Goal: Task Accomplishment & Management: Manage account settings

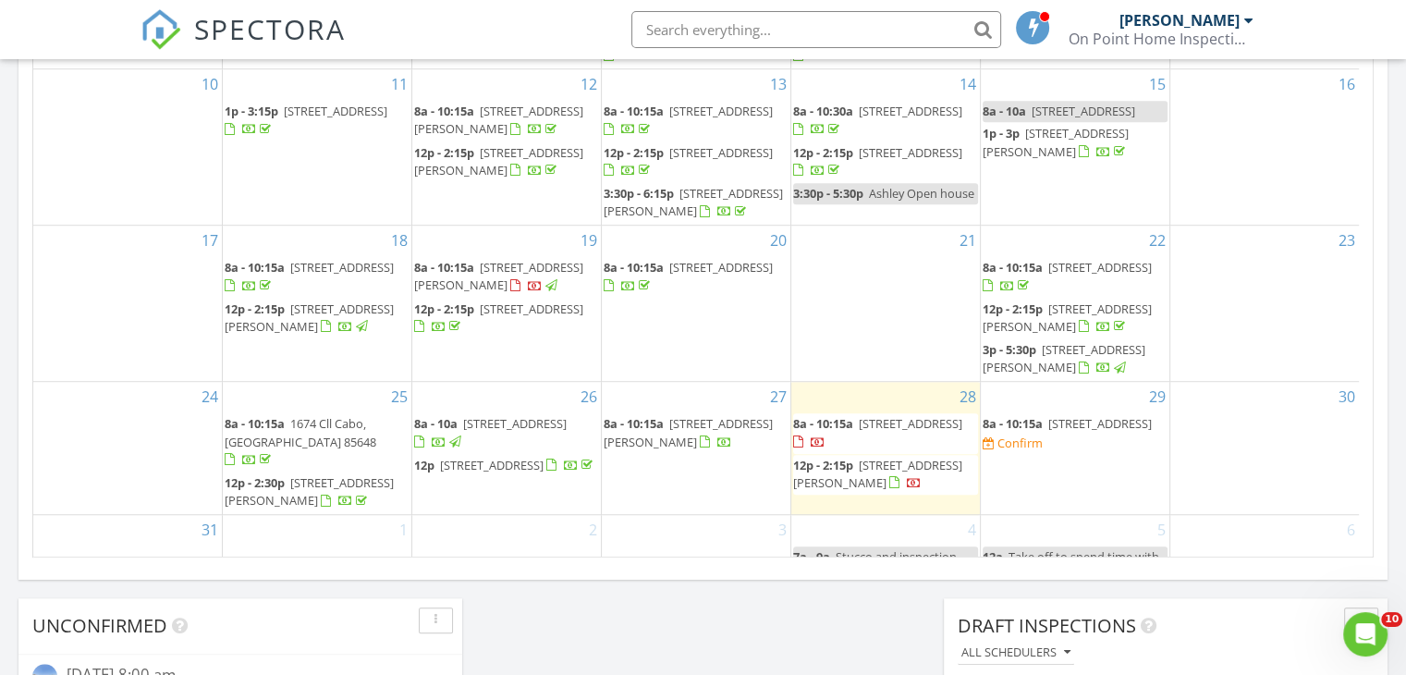
scroll to position [111, 0]
click at [1060, 430] on span "790 W Via De Gala, Sahuarita 85629" at bounding box center [1099, 421] width 103 height 17
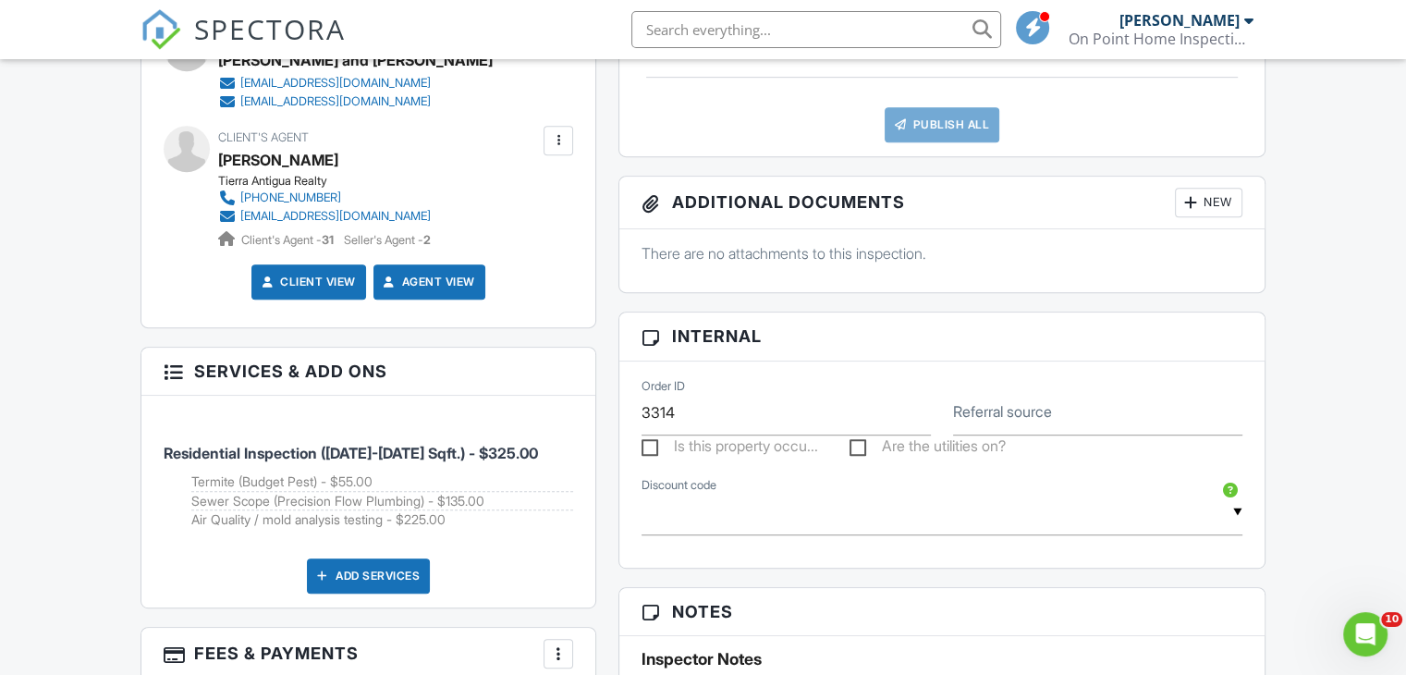
scroll to position [887, 0]
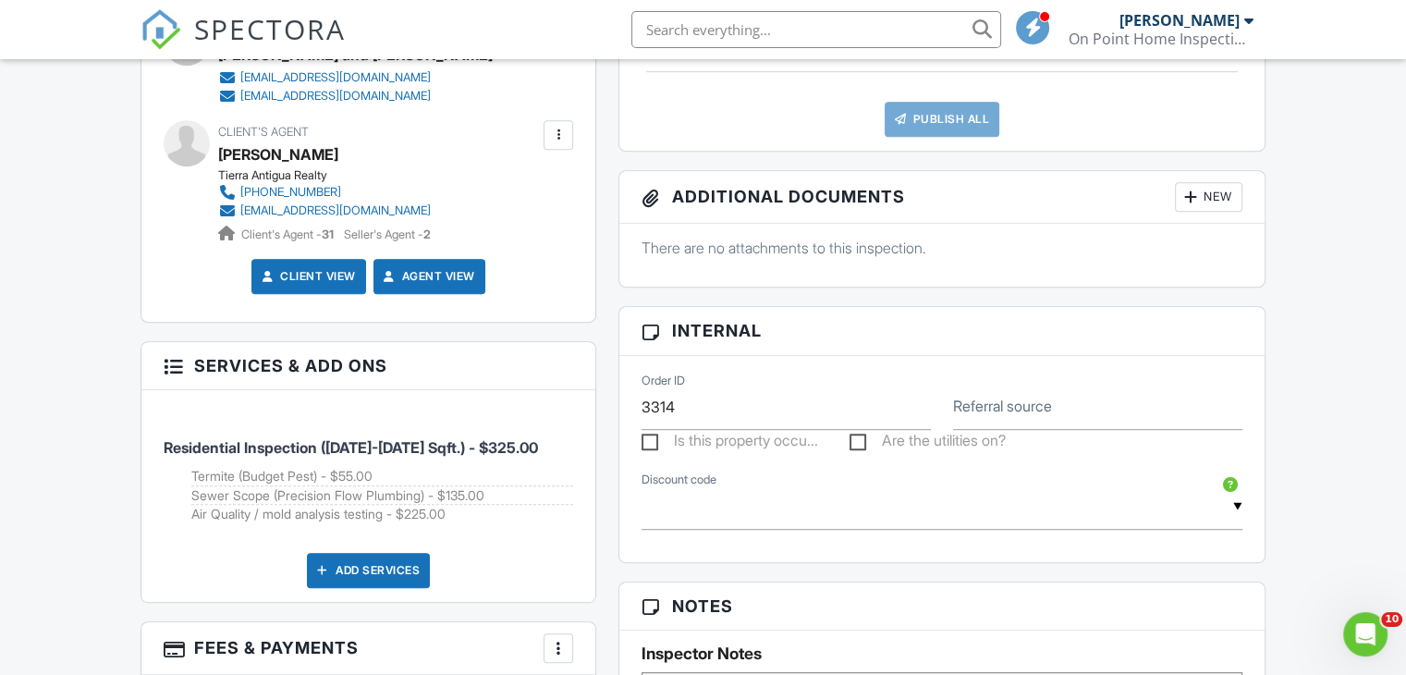
drag, startPoint x: 1414, startPoint y: 170, endPoint x: 1382, endPoint y: 391, distance: 223.1
click at [1382, 391] on html "SPECTORA Jason Brown On Point Home Inspections LLC Role: Inspector Change Role …" at bounding box center [703, 386] width 1406 height 2547
click at [391, 570] on div "Add Services" at bounding box center [368, 570] width 123 height 35
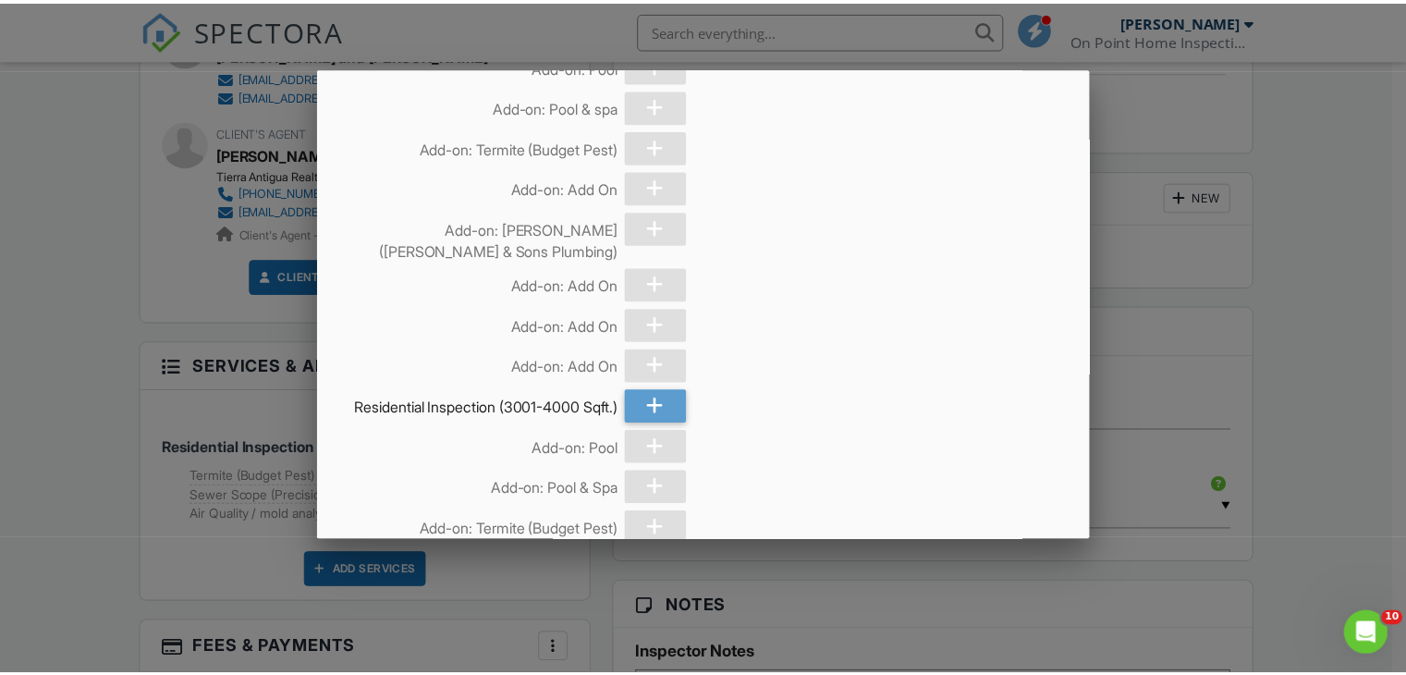
scroll to position [895, 0]
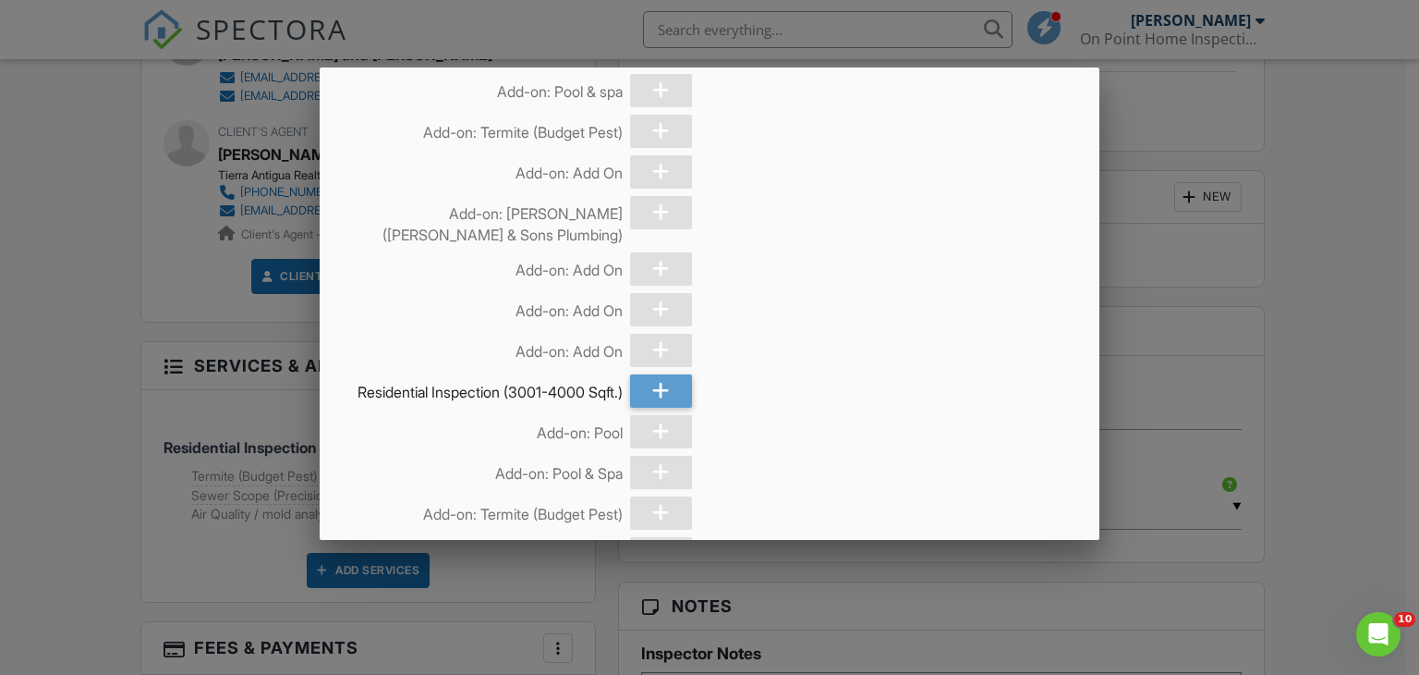
click at [189, 467] on div at bounding box center [709, 330] width 1419 height 844
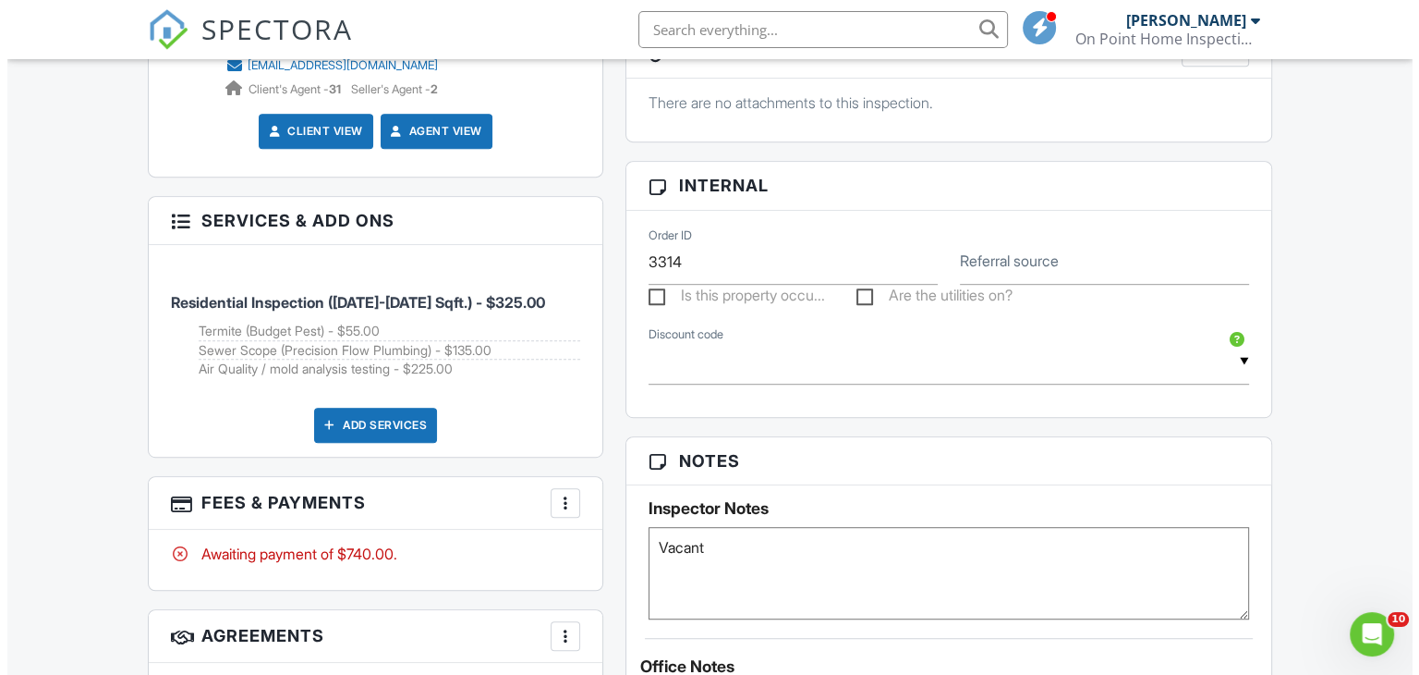
scroll to position [1035, 0]
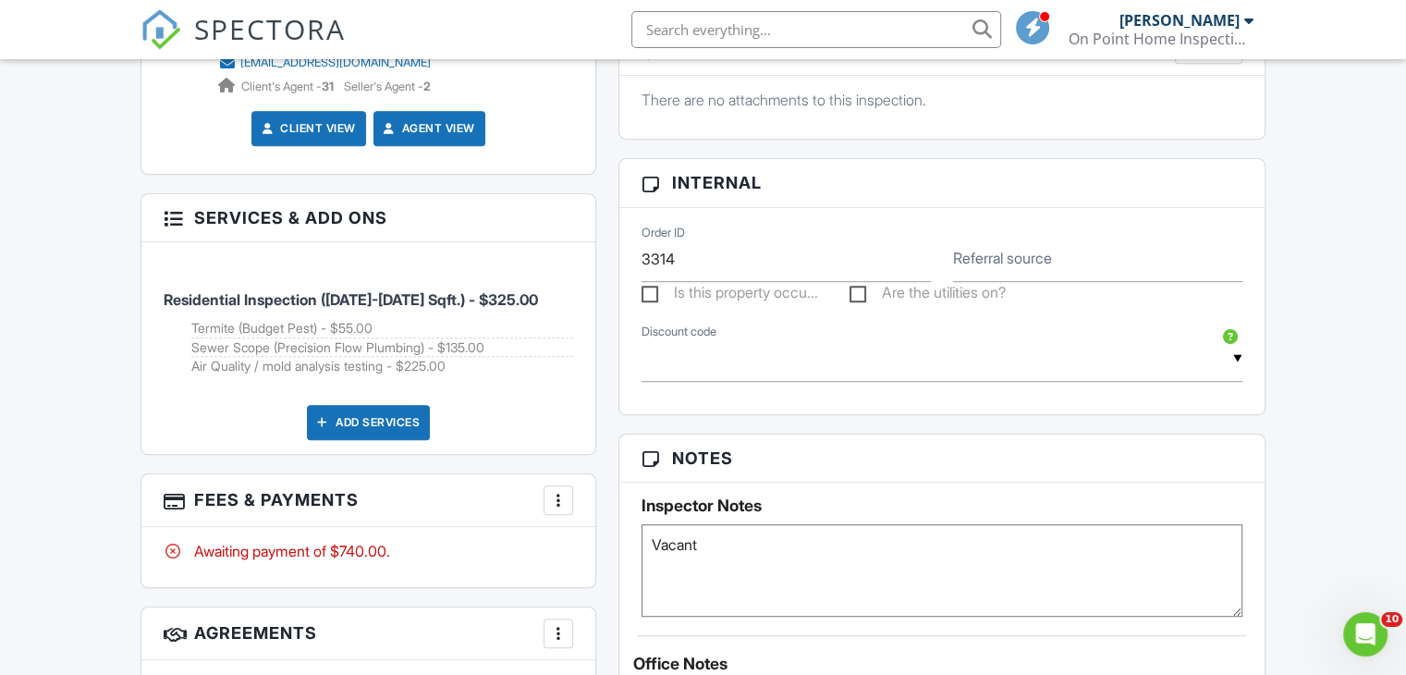
click at [562, 496] on div at bounding box center [558, 500] width 18 height 18
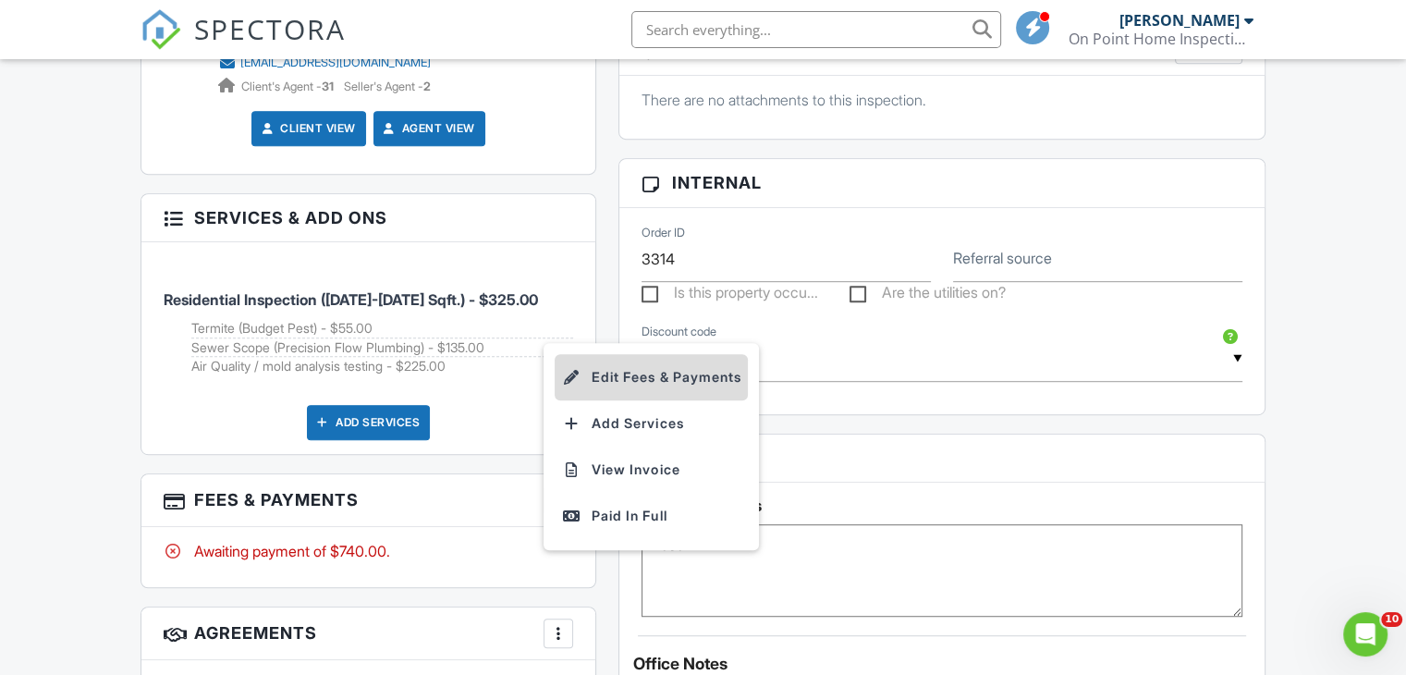
click at [608, 377] on li "Edit Fees & Payments" at bounding box center [650, 377] width 193 height 46
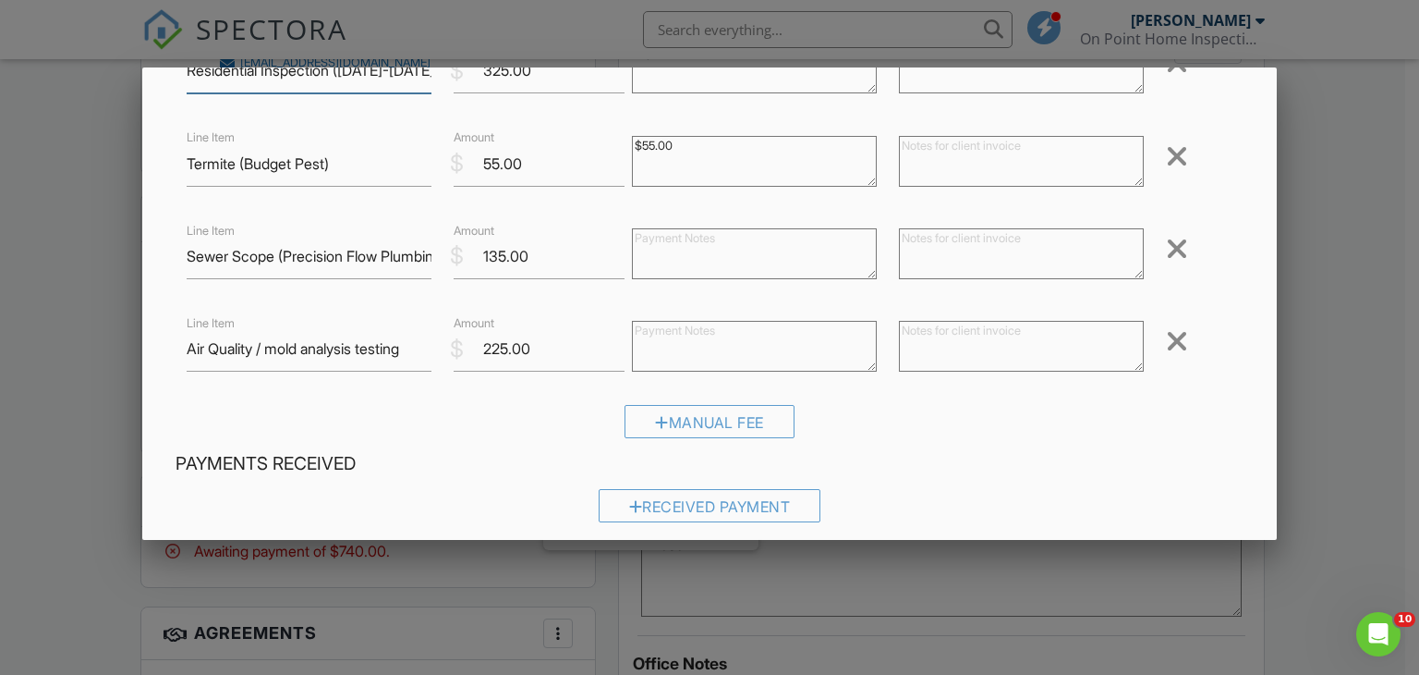
scroll to position [167, 0]
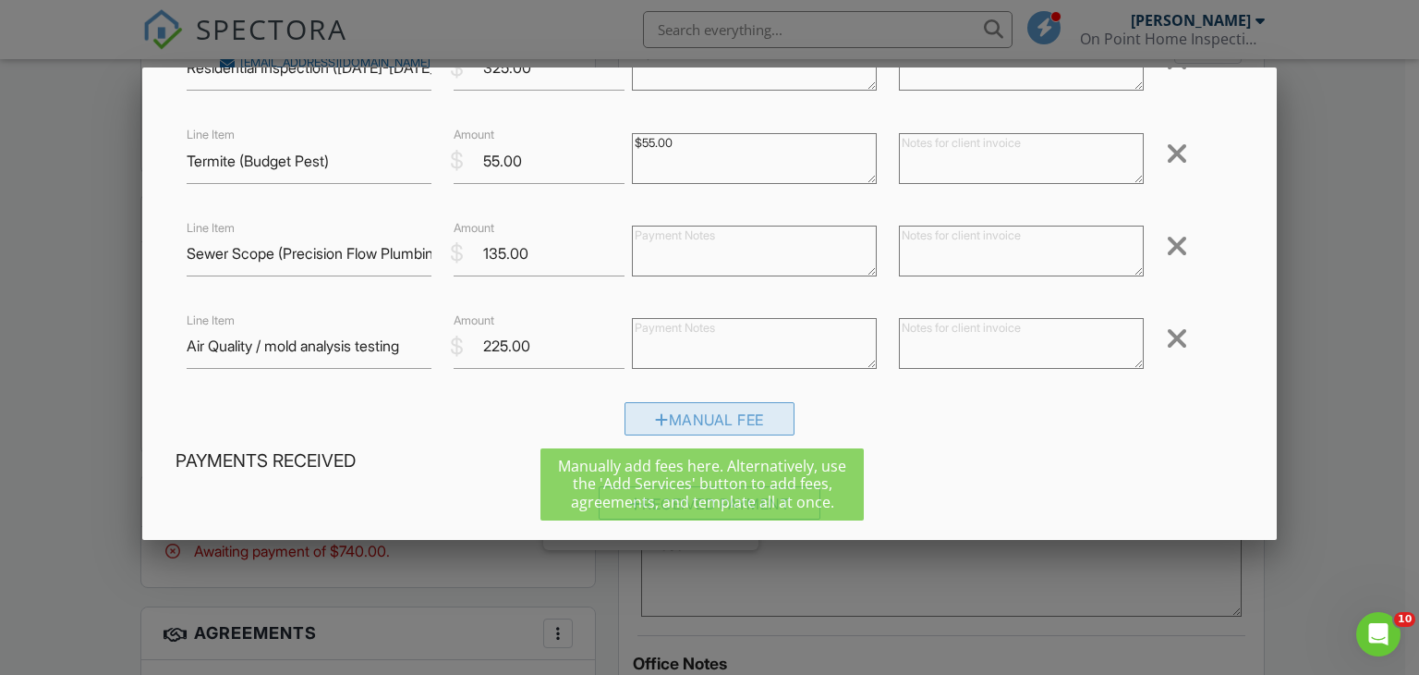
click at [759, 408] on div "Manual Fee" at bounding box center [710, 418] width 170 height 33
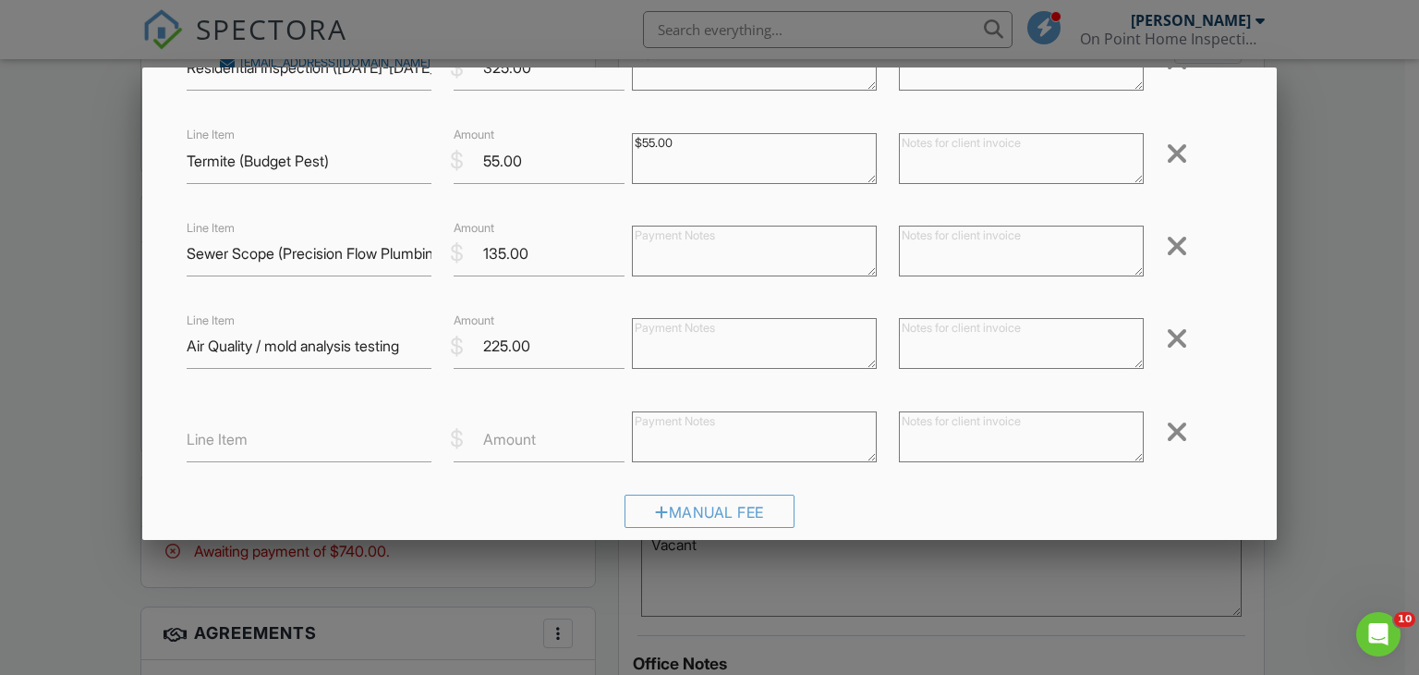
click at [185, 451] on div "Line Item" at bounding box center [309, 439] width 267 height 45
click at [213, 449] on input "Line Item" at bounding box center [309, 439] width 245 height 45
type input "HVAC Inspection (Aircon heating and cooling)"
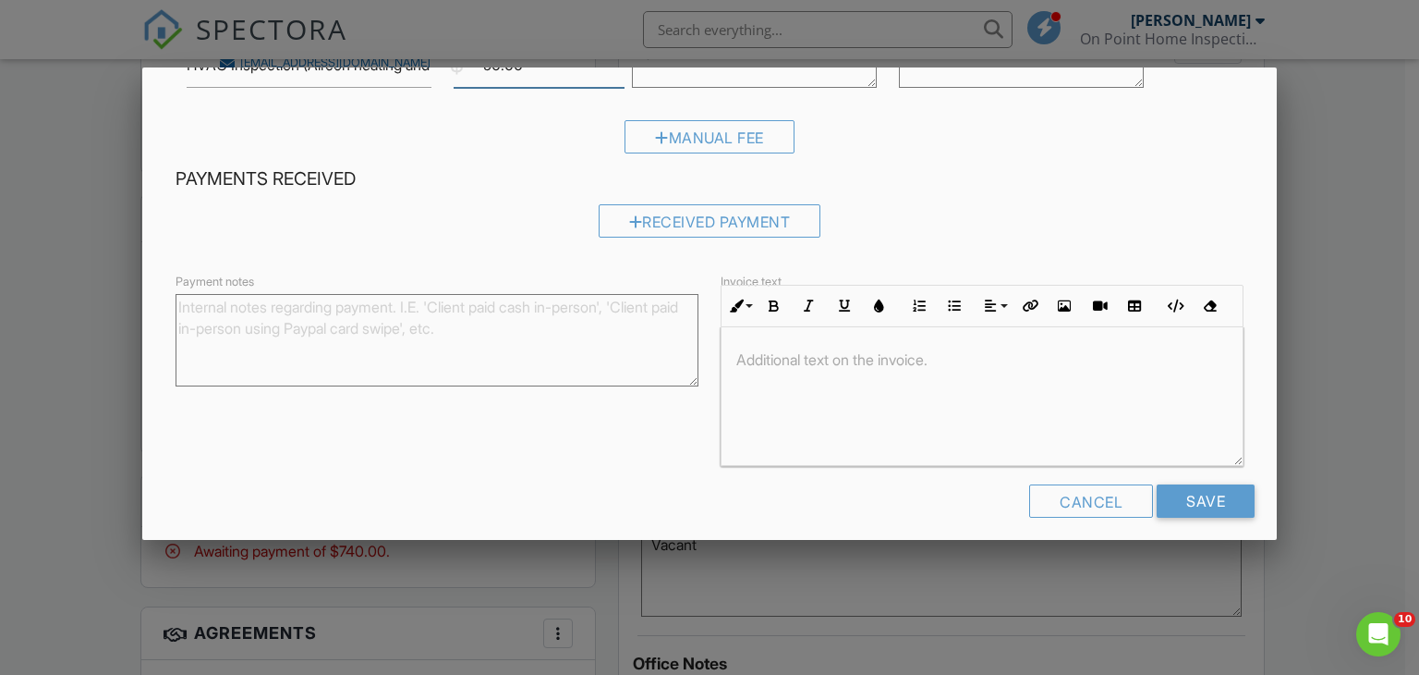
scroll to position [555, 0]
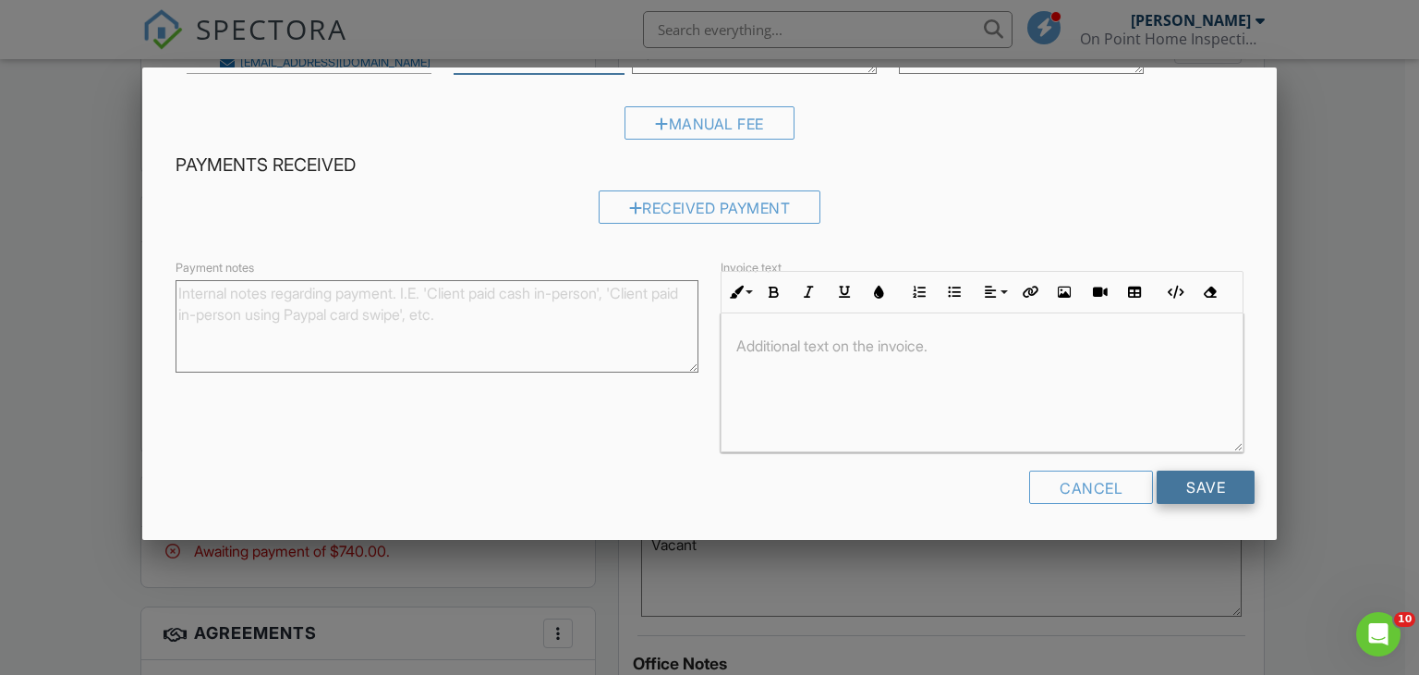
type input "90.00"
click at [1198, 486] on input "Save" at bounding box center [1206, 486] width 98 height 33
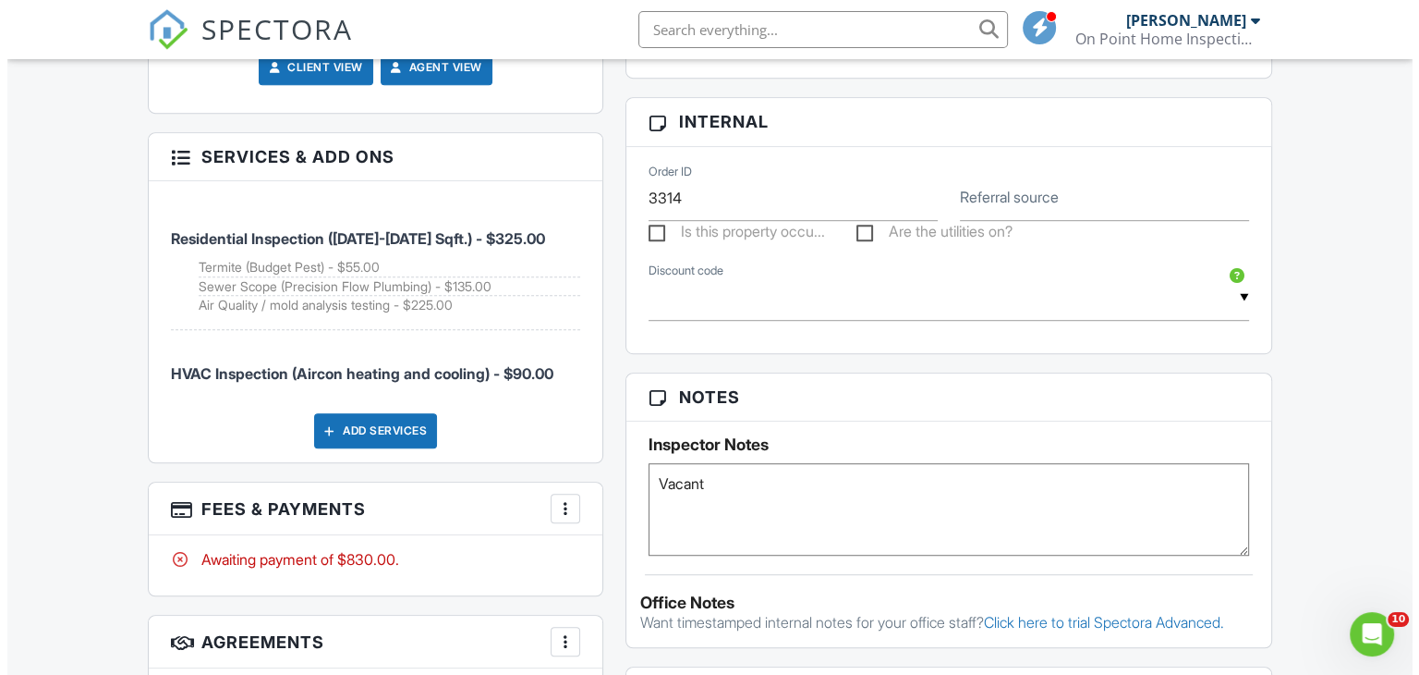
scroll to position [1101, 0]
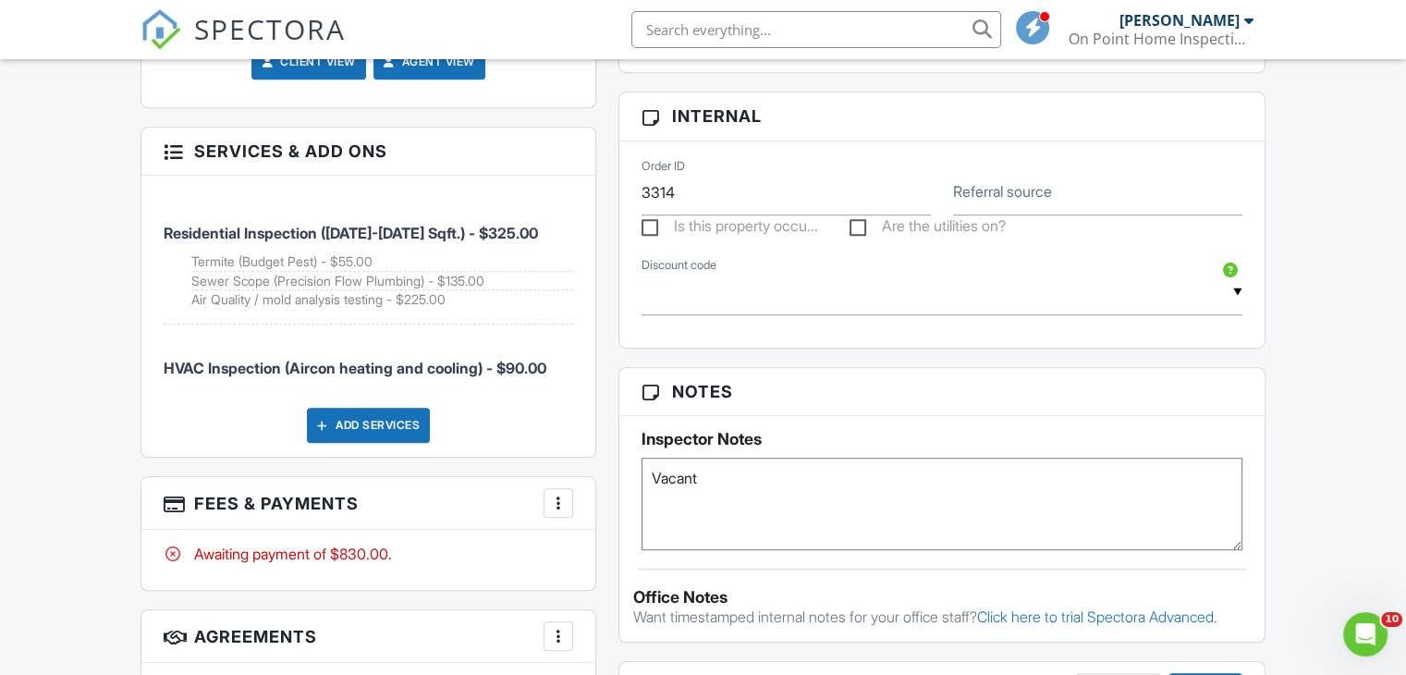
click at [399, 422] on div "Add Services" at bounding box center [368, 425] width 123 height 35
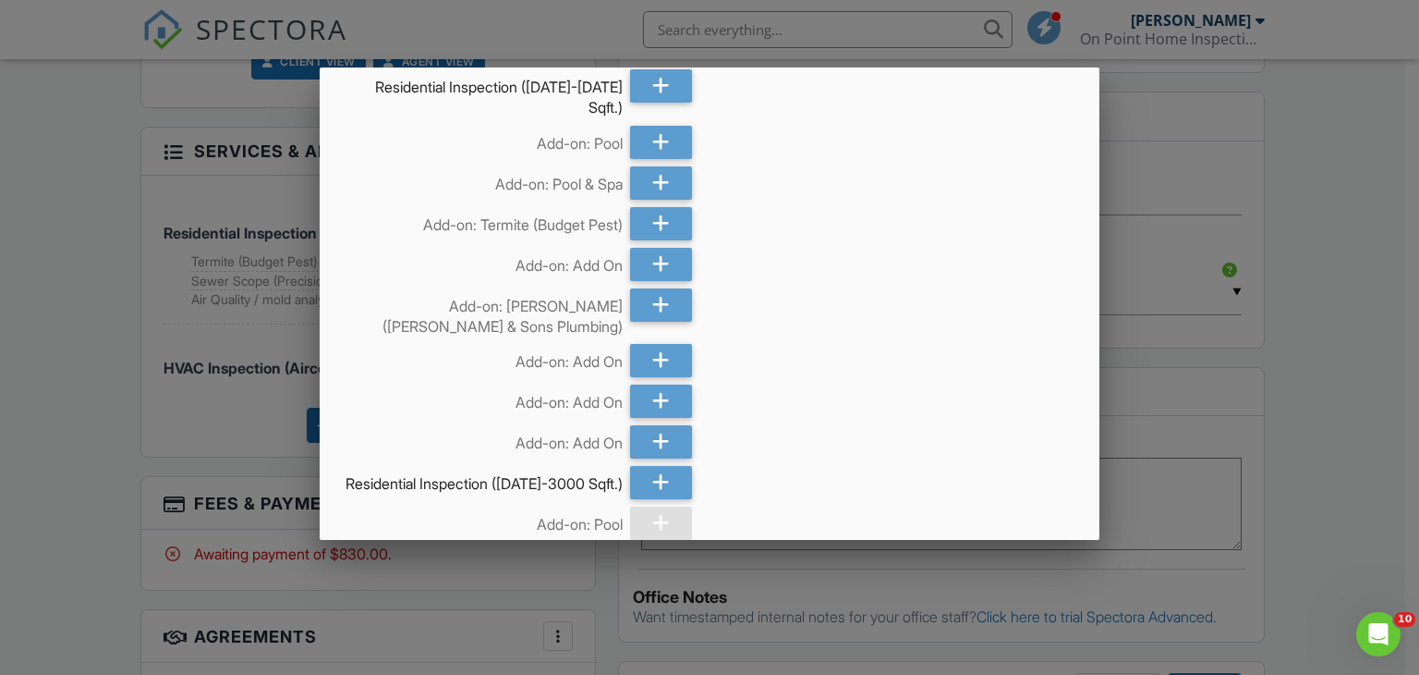
scroll to position [430, 0]
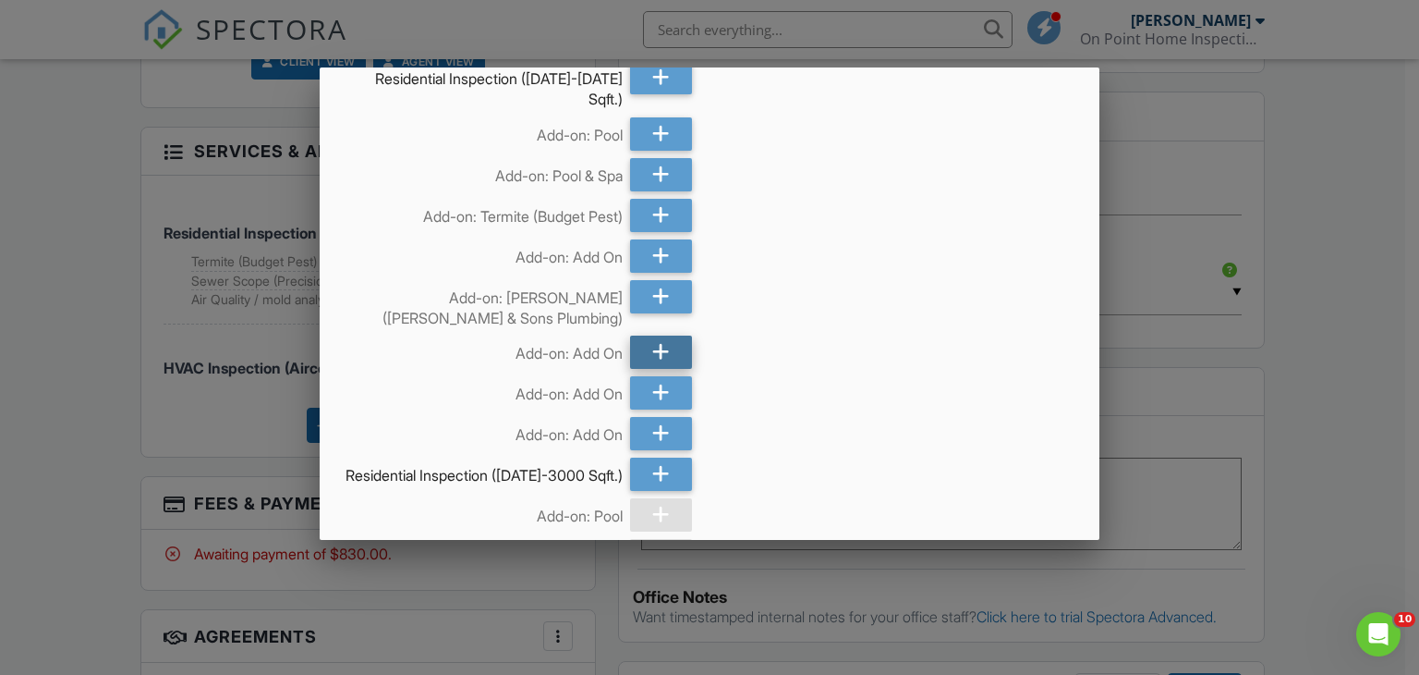
click at [664, 361] on div at bounding box center [661, 351] width 62 height 33
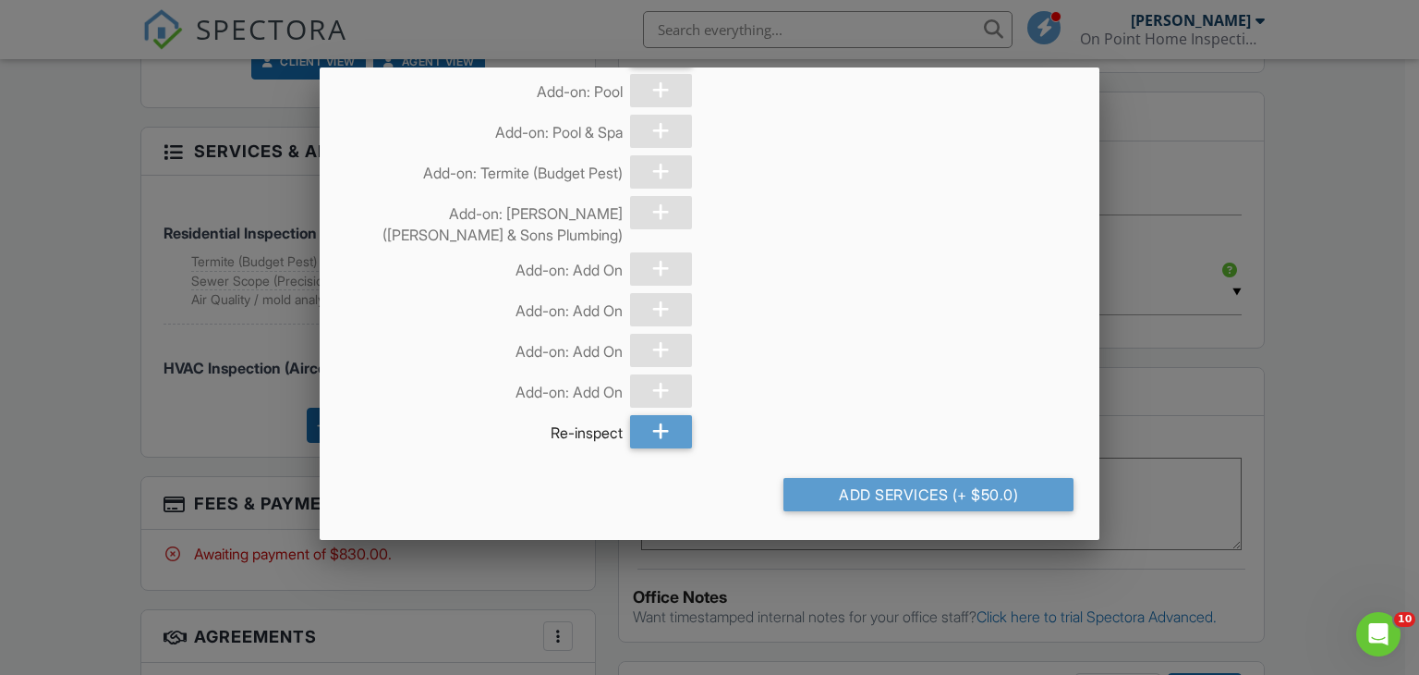
scroll to position [1282, 0]
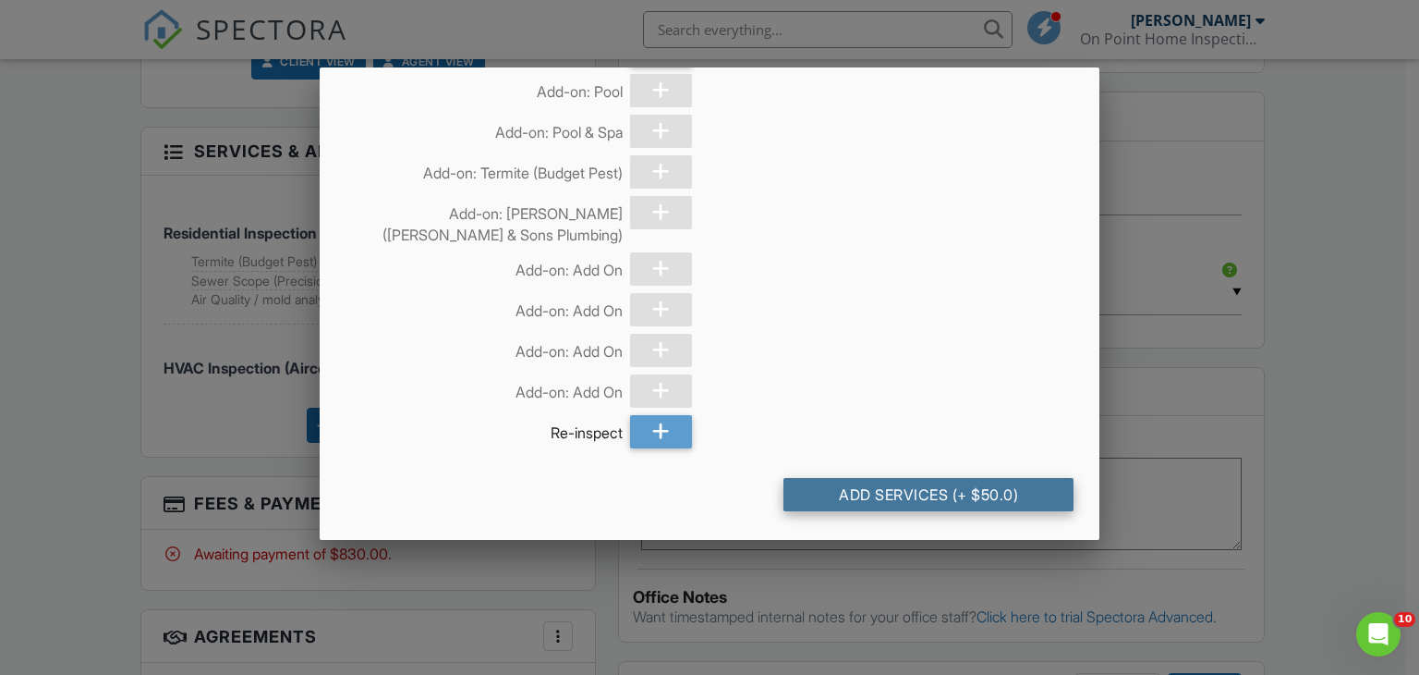
click at [1009, 494] on div "Add Services (+ $50.0)" at bounding box center [929, 494] width 291 height 33
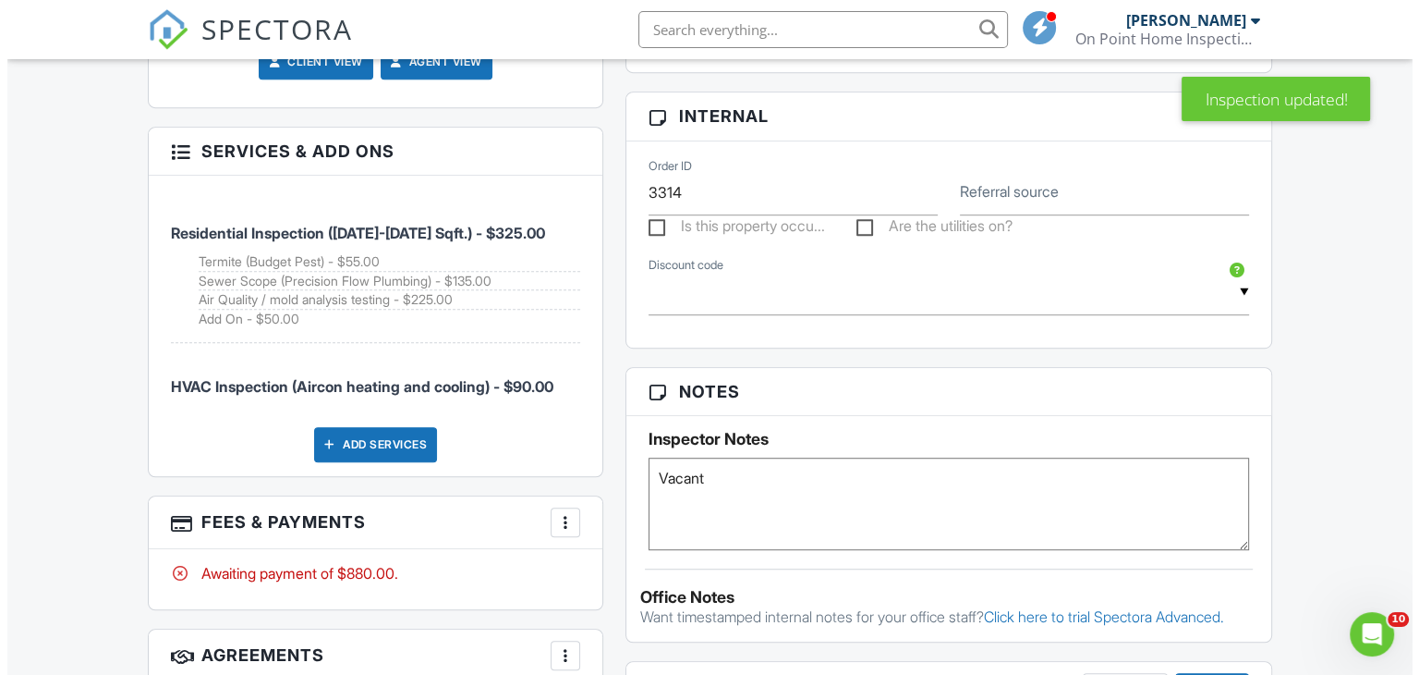
scroll to position [1105, 0]
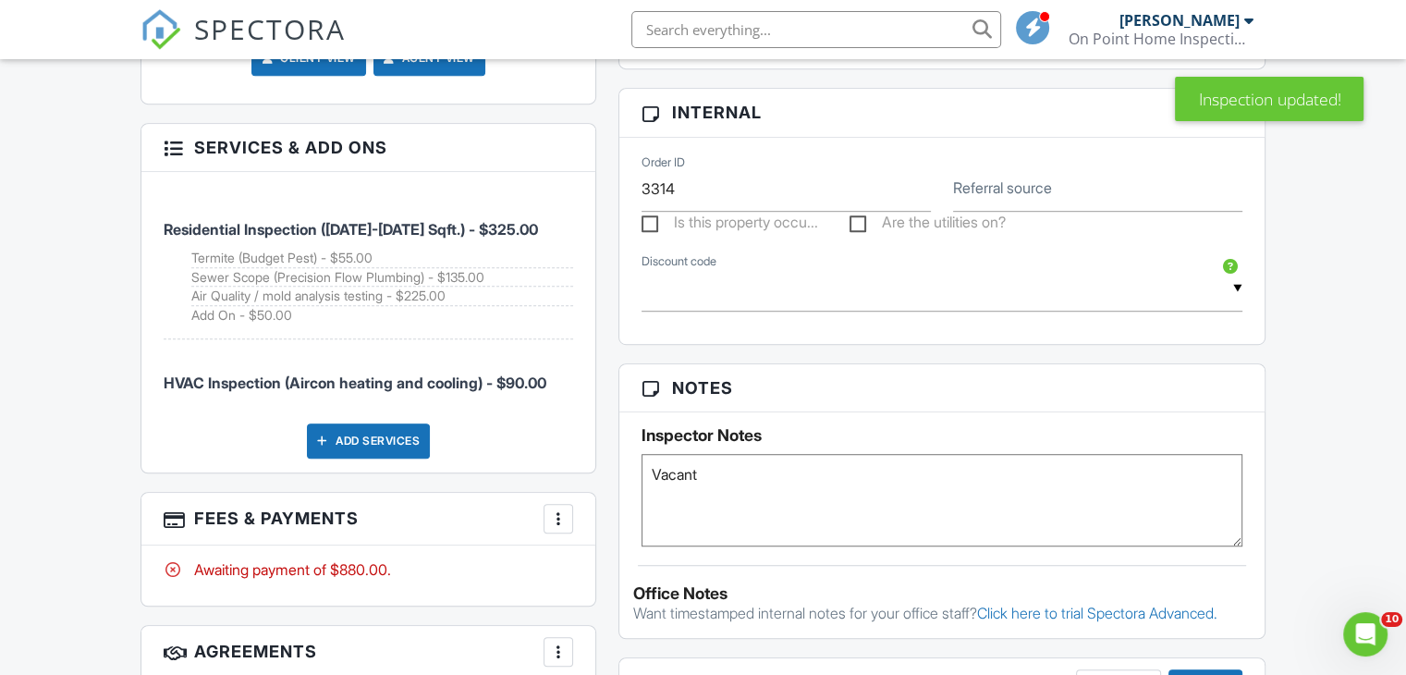
click at [553, 515] on div at bounding box center [558, 518] width 18 height 18
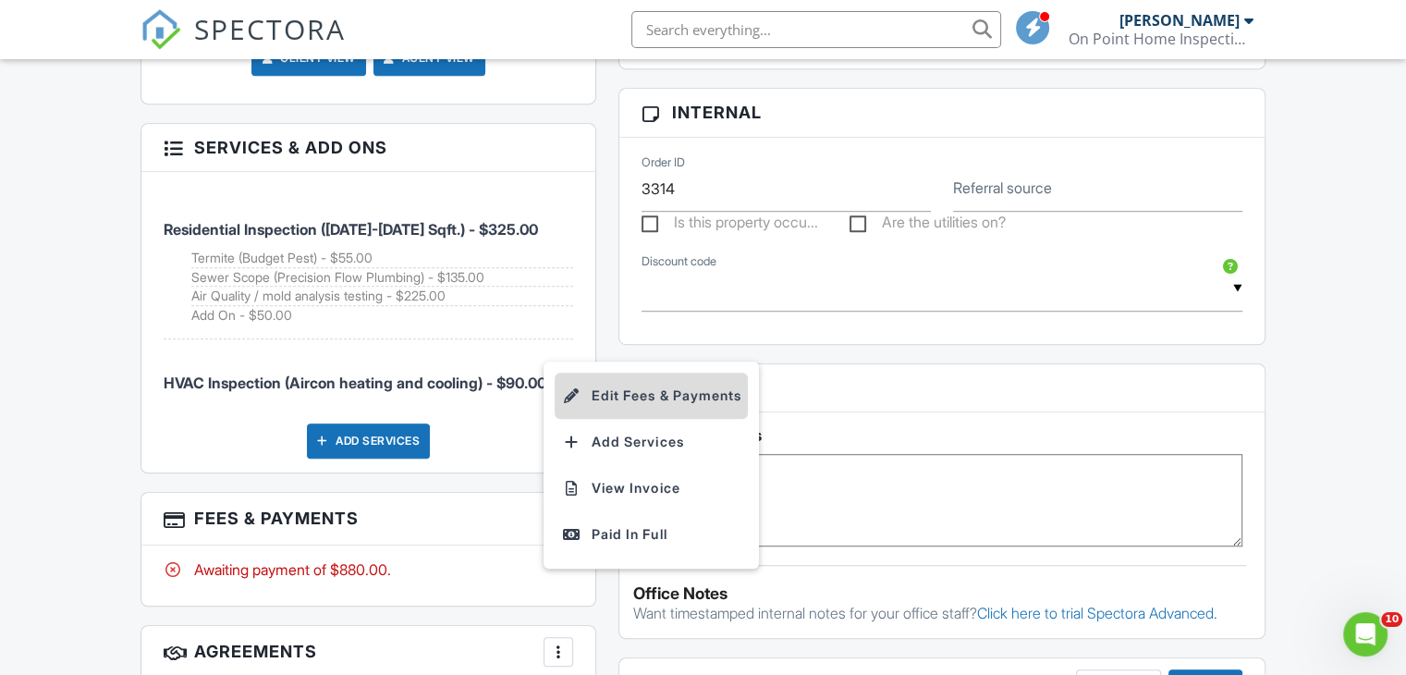
click at [599, 391] on li "Edit Fees & Payments" at bounding box center [650, 395] width 193 height 46
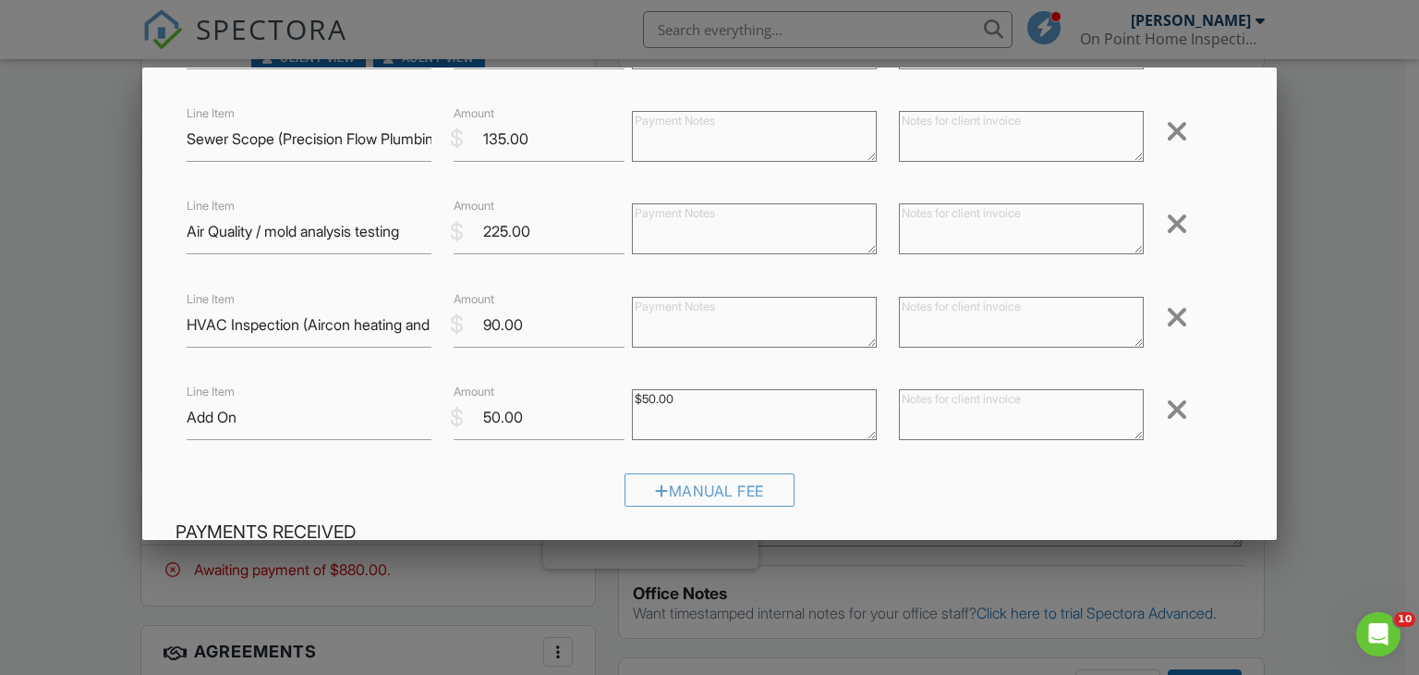
scroll to position [296, 0]
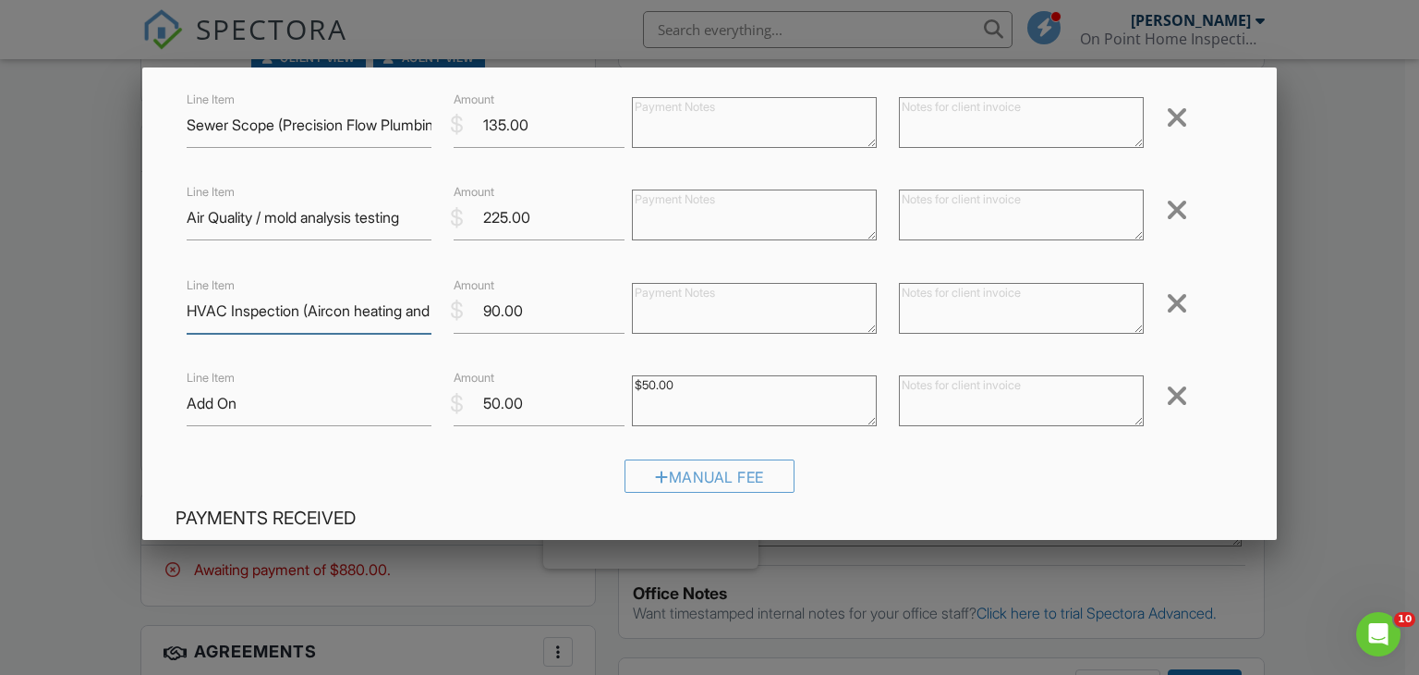
click at [371, 308] on input "HVAC Inspection (Aircon heating and cooling)" at bounding box center [309, 310] width 245 height 45
click at [244, 419] on input "Add On" at bounding box center [309, 403] width 245 height 45
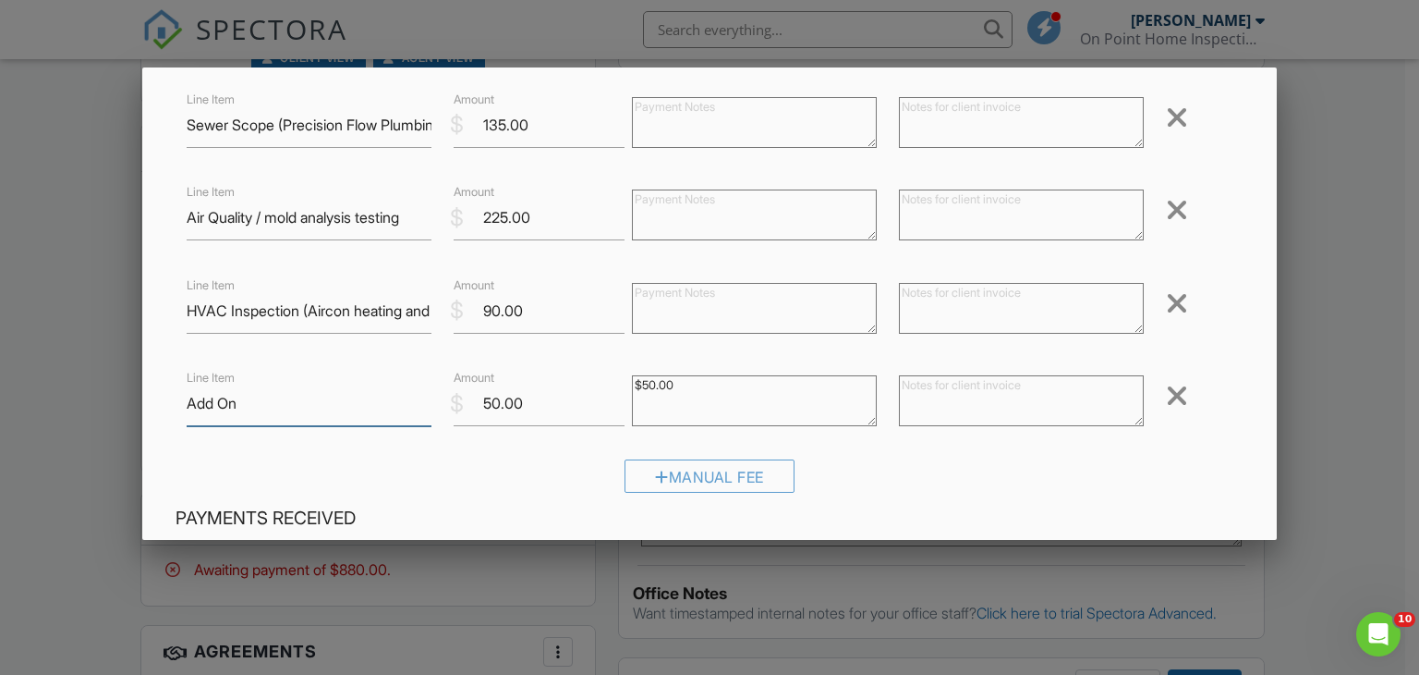
click at [244, 419] on input "Add On" at bounding box center [309, 403] width 245 height 45
paste input "HVAC Inspection (Aircon heating and cooling)"
type input "HVAC Inspection (Aircon heating and cooling)"
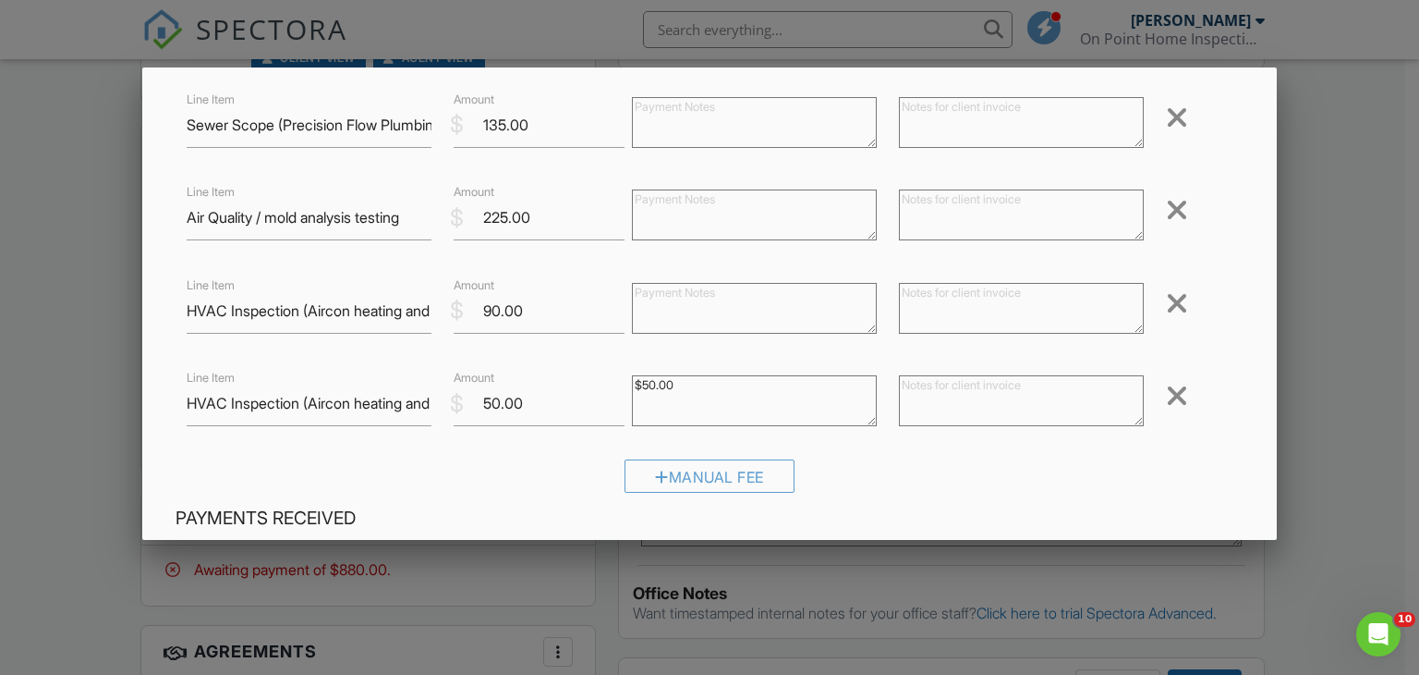
click at [1166, 303] on div at bounding box center [1177, 303] width 22 height 30
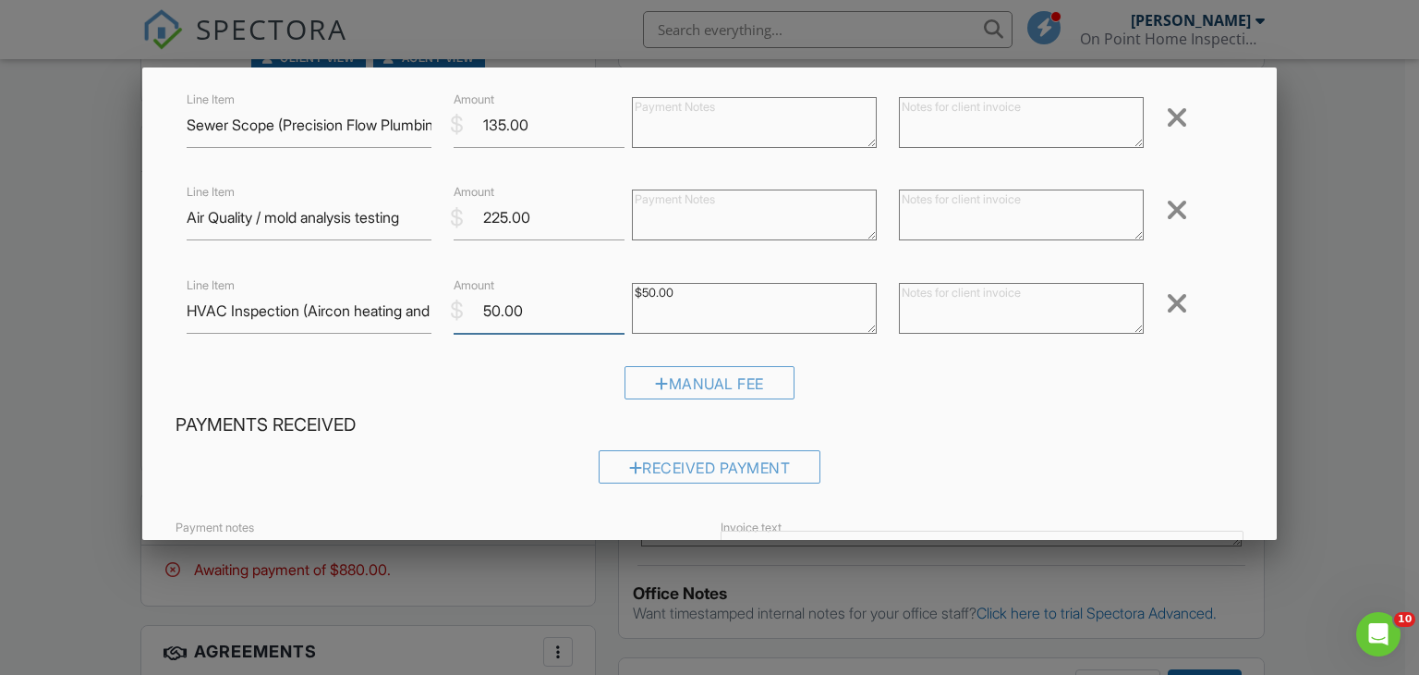
click at [552, 321] on input "50.00" at bounding box center [539, 310] width 171 height 45
type input "90.00"
click at [723, 286] on textarea "$50.00" at bounding box center [754, 308] width 245 height 51
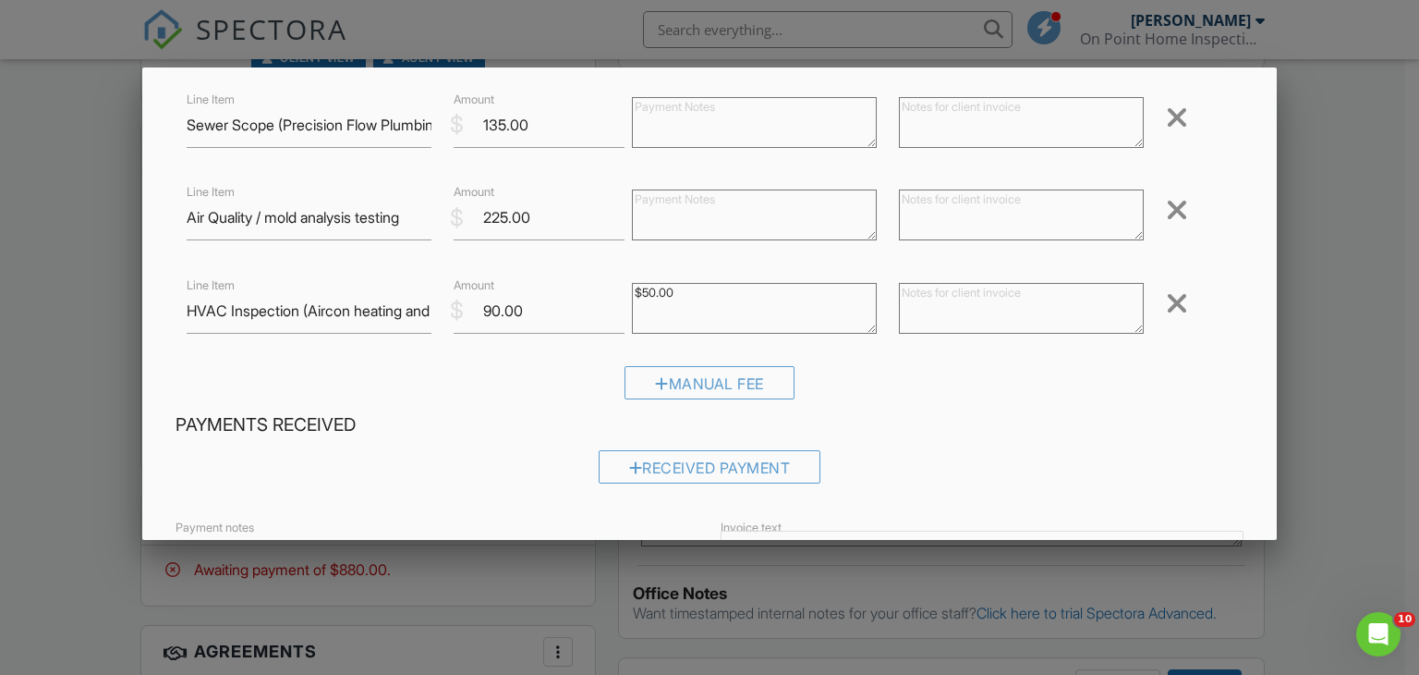
click at [723, 286] on textarea "$50.00" at bounding box center [754, 308] width 245 height 51
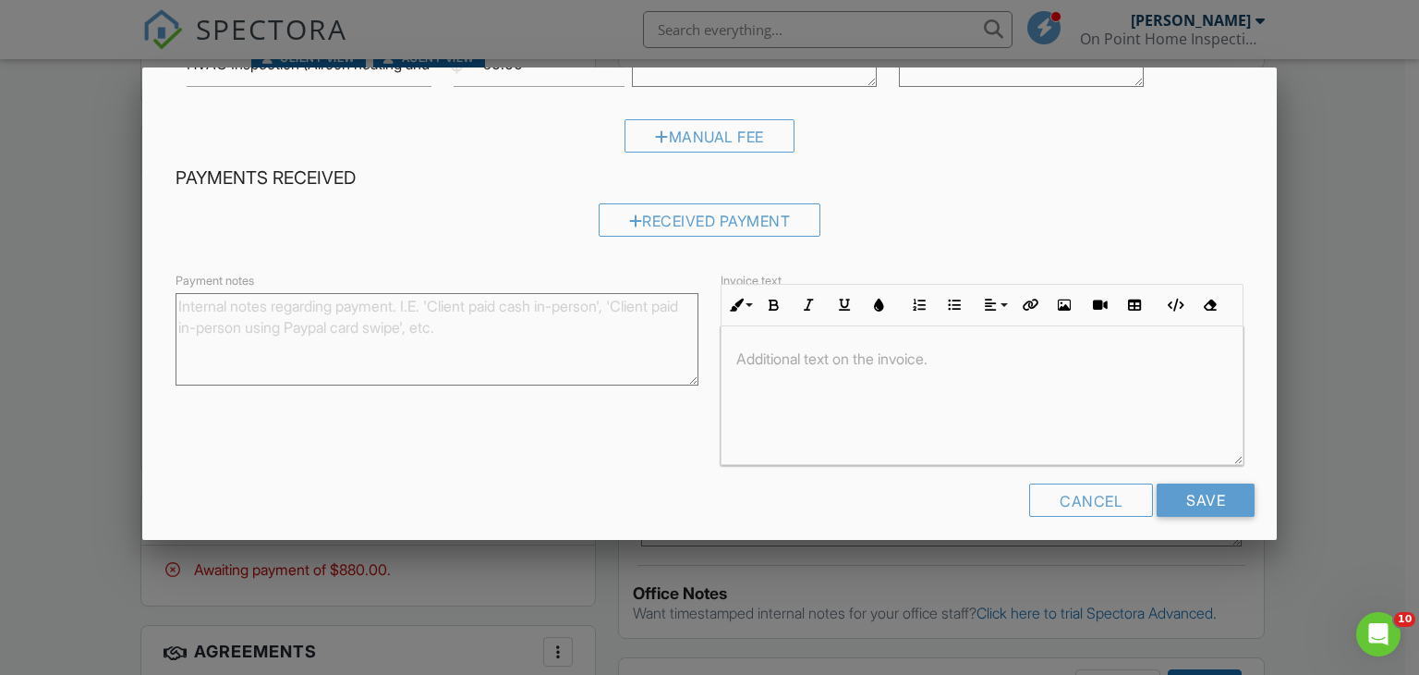
scroll to position [555, 0]
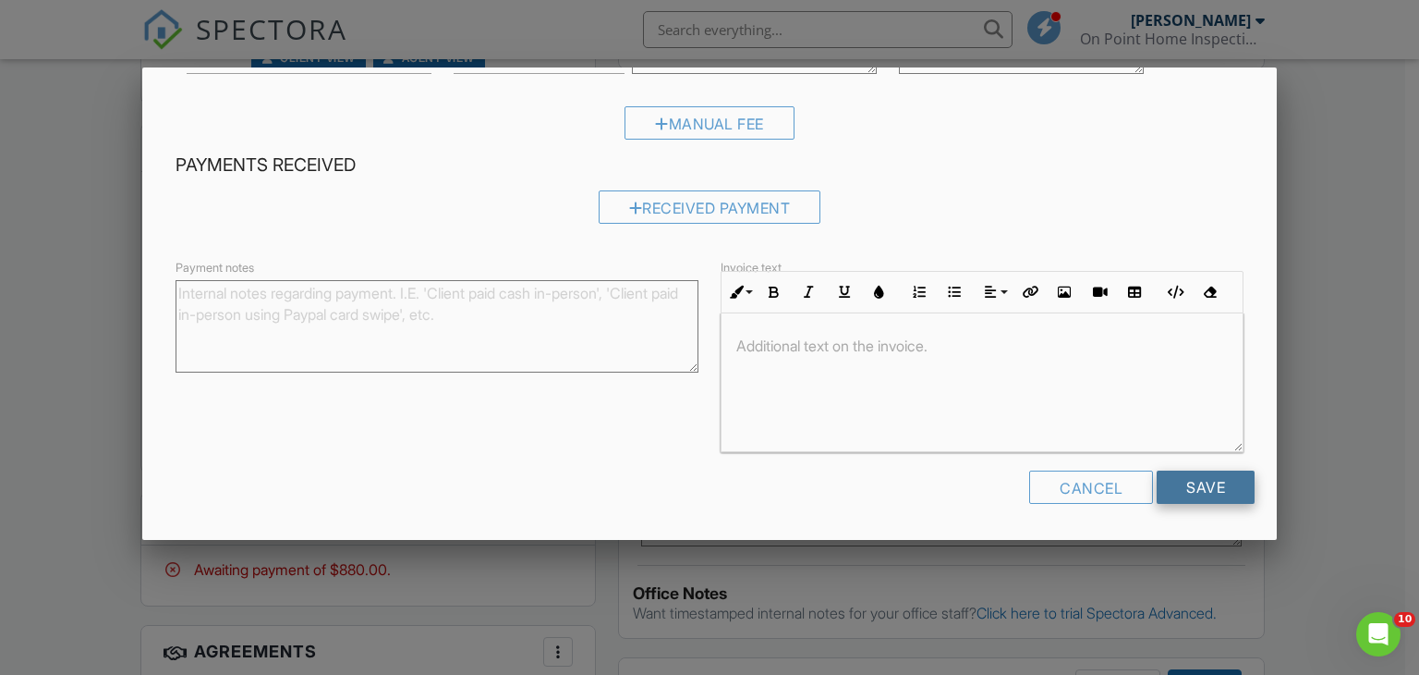
click at [1211, 485] on input "Save" at bounding box center [1206, 486] width 98 height 33
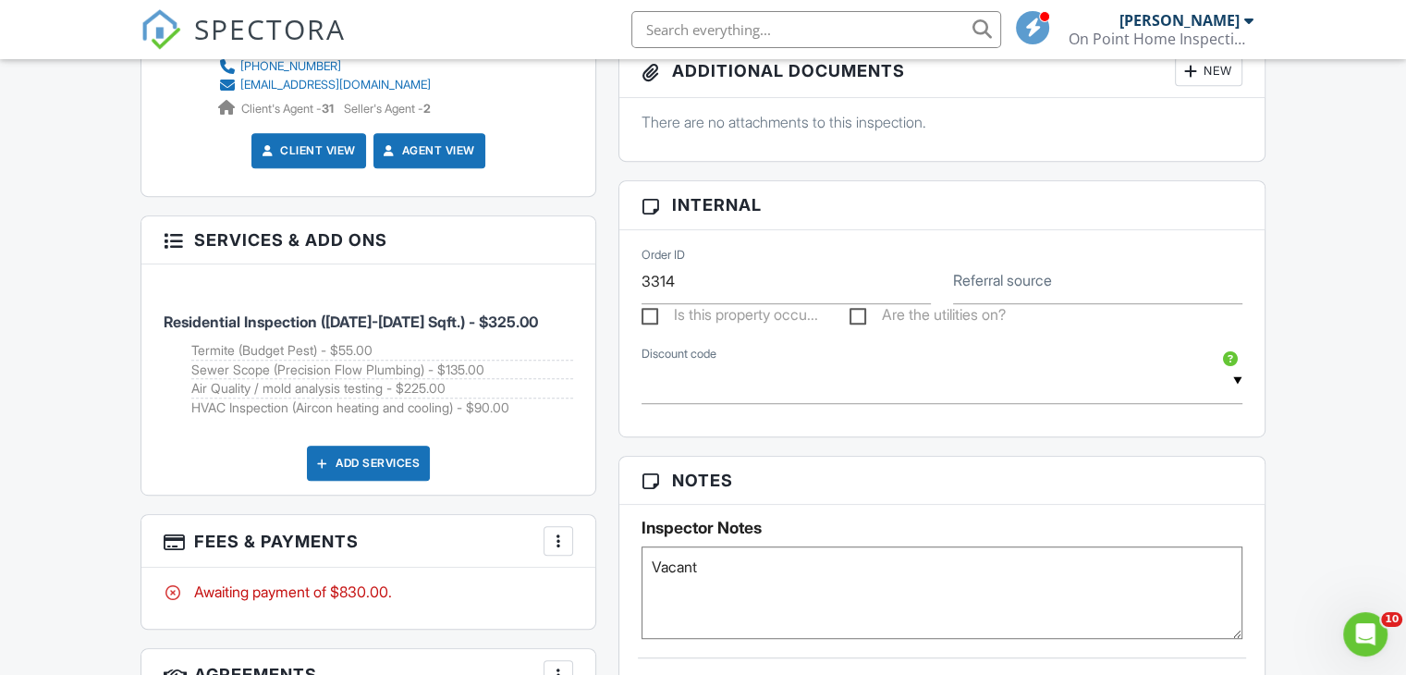
scroll to position [1018, 0]
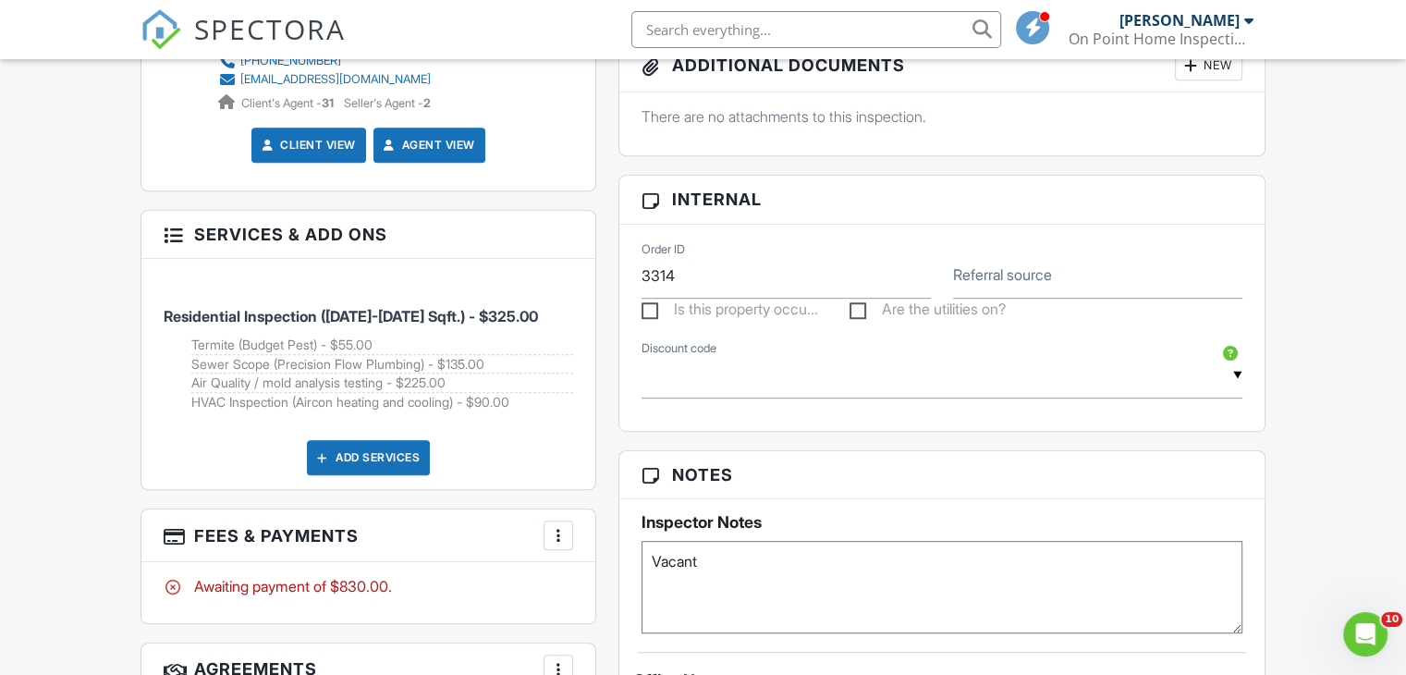
click at [563, 536] on div at bounding box center [558, 535] width 18 height 18
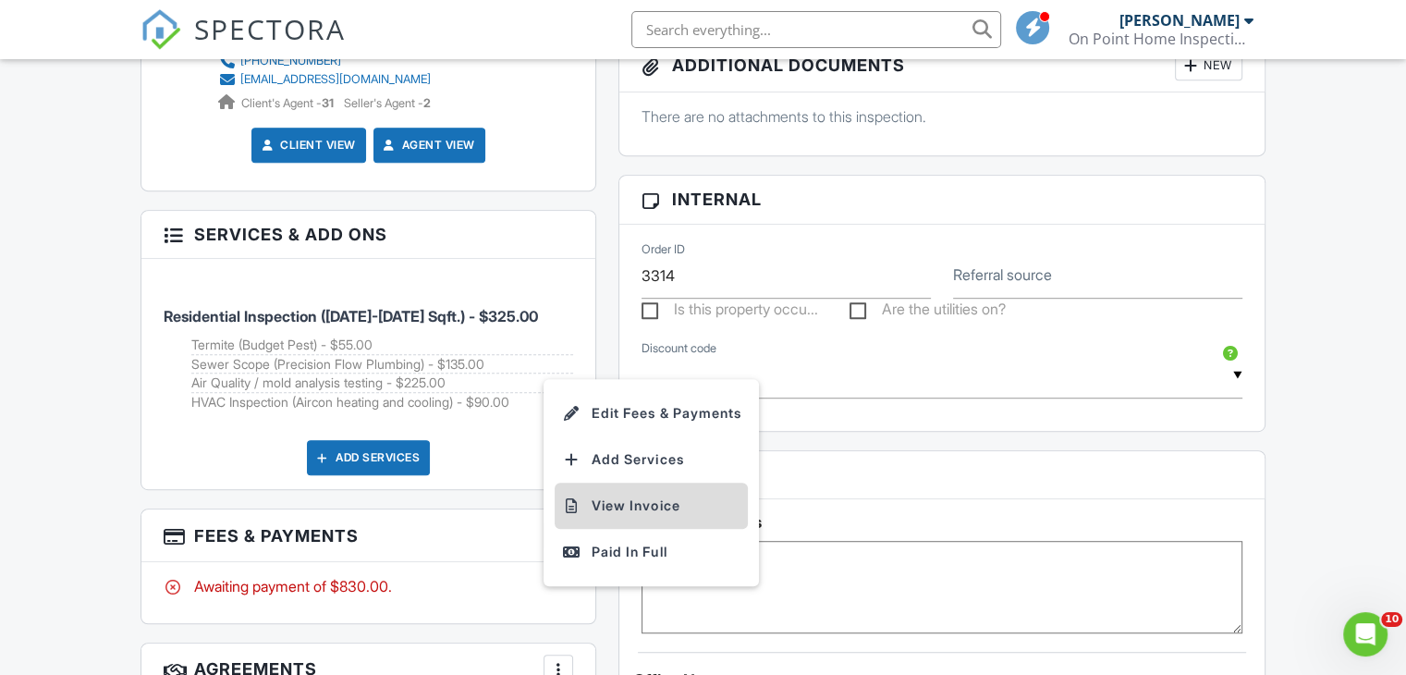
click at [608, 503] on li "View Invoice" at bounding box center [650, 505] width 193 height 46
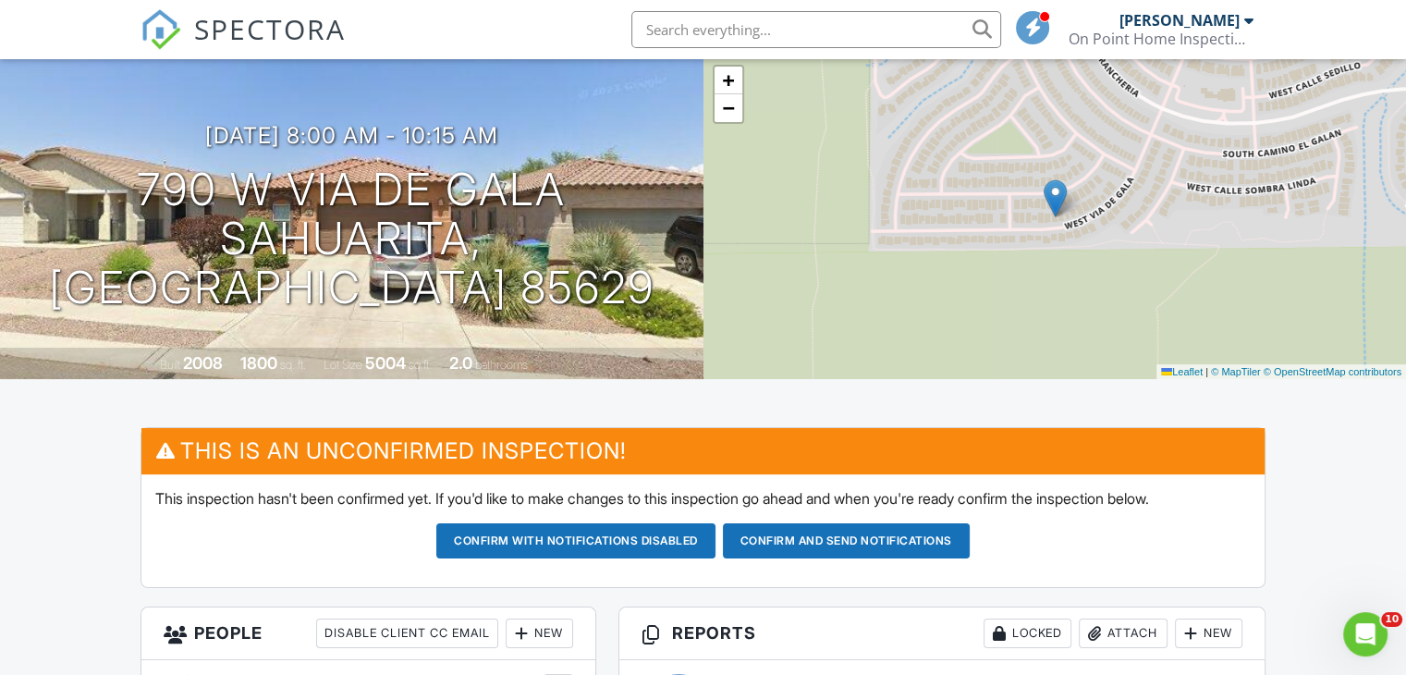
scroll to position [111, 0]
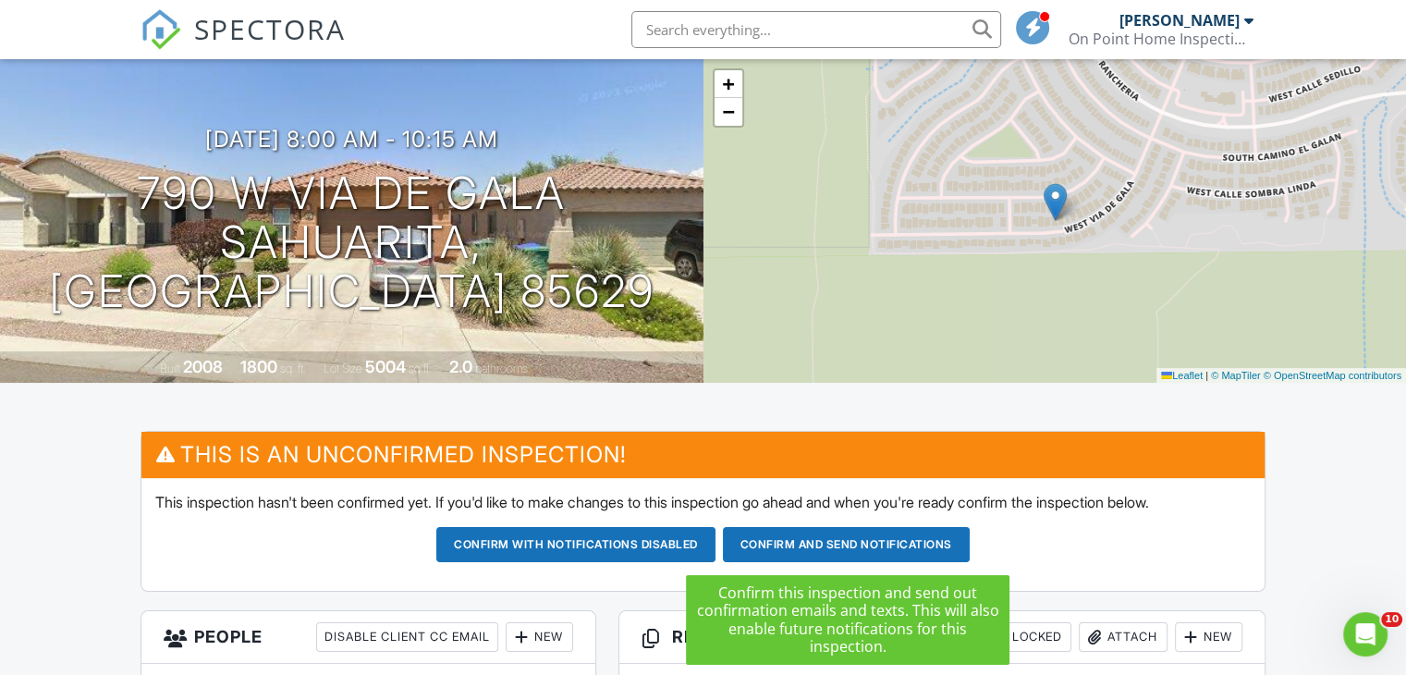
click at [715, 555] on button "Confirm and send notifications" at bounding box center [575, 544] width 279 height 35
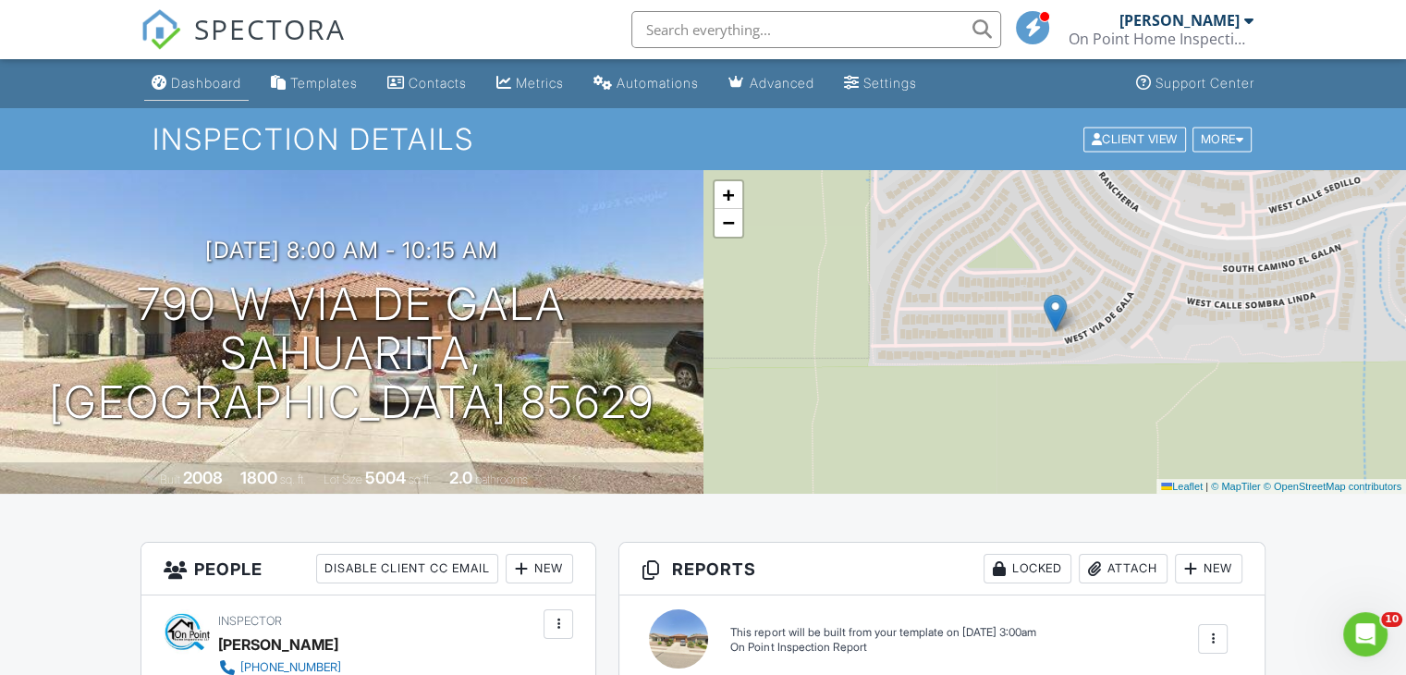
click at [225, 82] on div "Dashboard" at bounding box center [206, 83] width 70 height 16
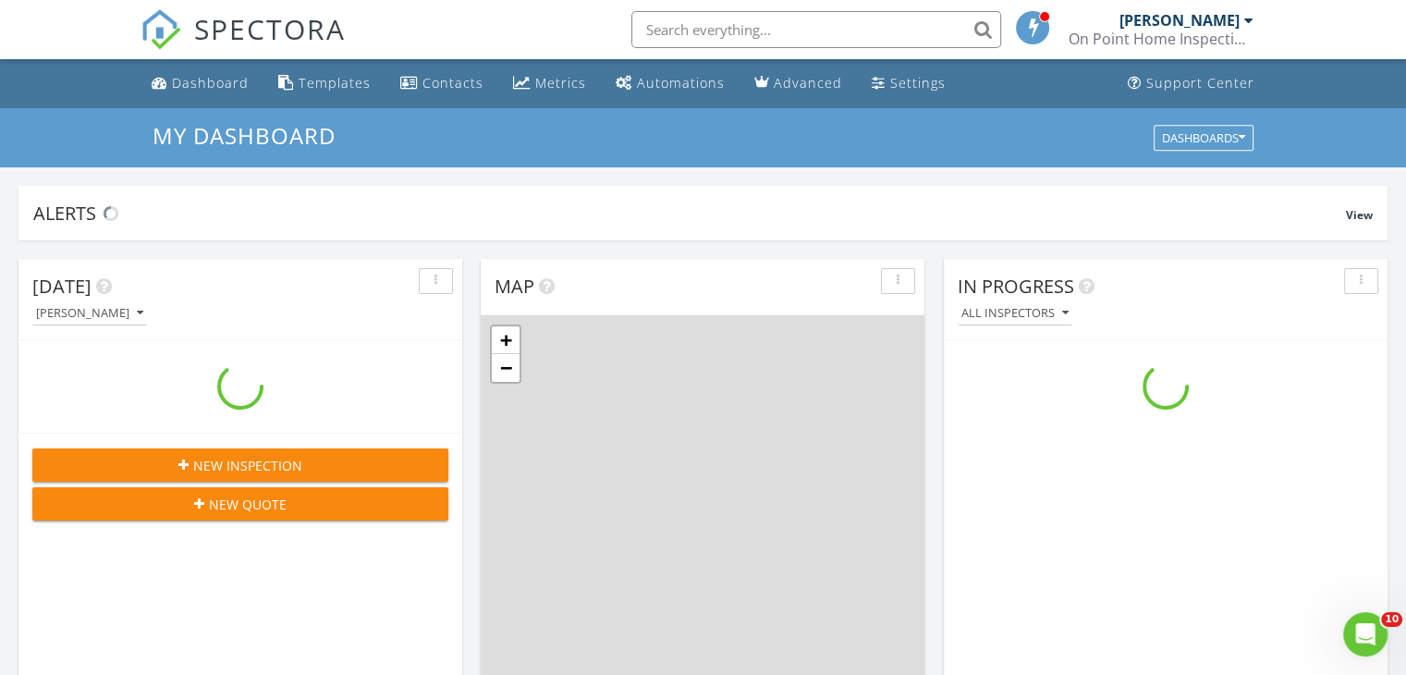
scroll to position [1710, 1434]
